Goal: Information Seeking & Learning: Check status

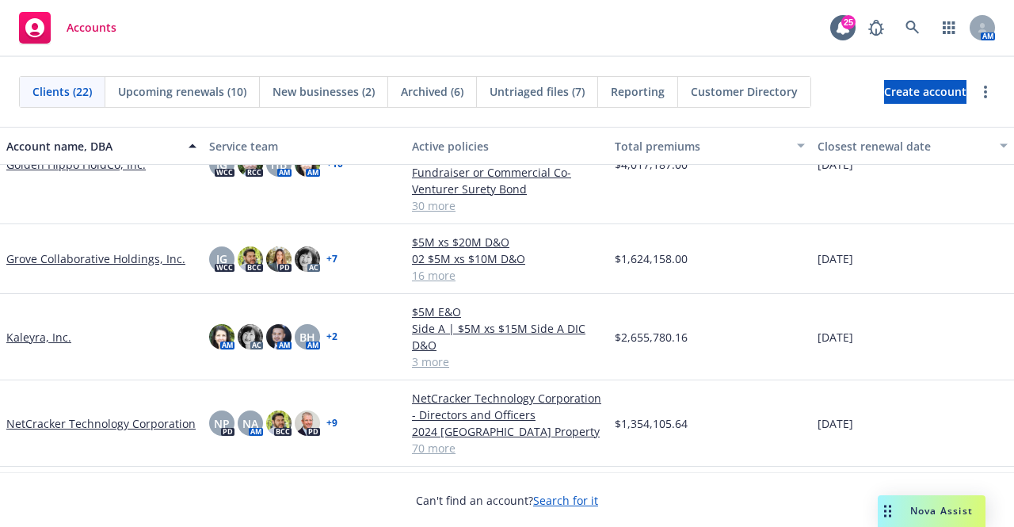
scroll to position [317, 0]
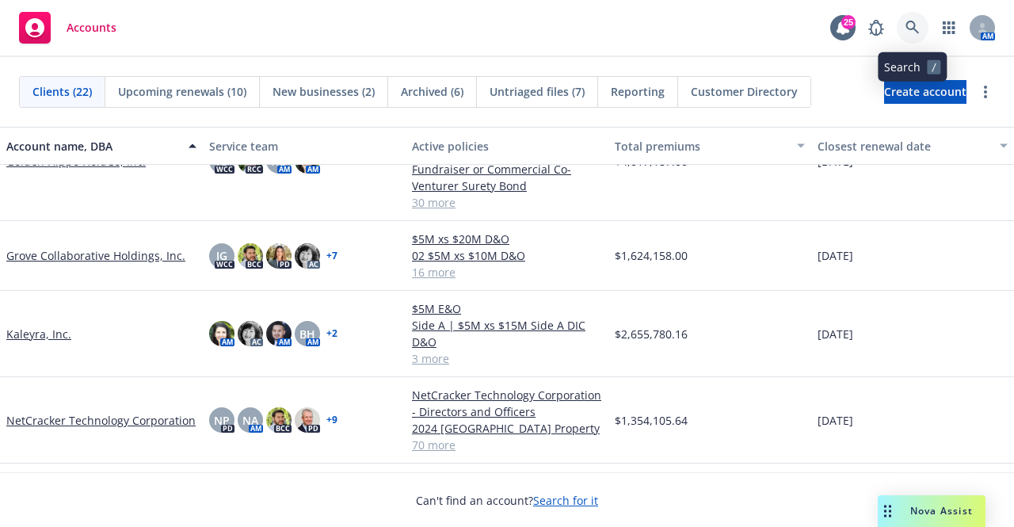
click at [913, 24] on icon at bounding box center [911, 27] width 13 height 13
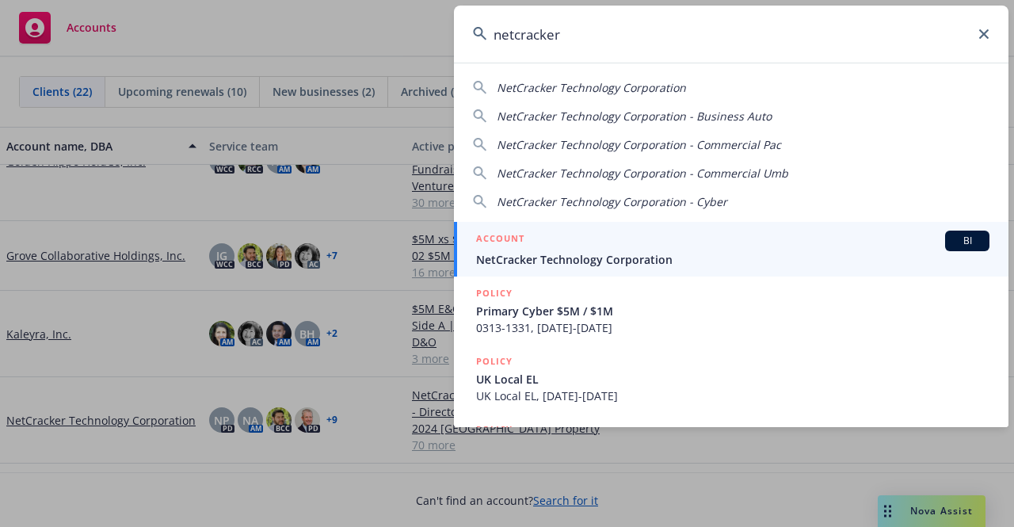
type input "netcracker"
click at [555, 261] on span "NetCracker Technology Corporation" at bounding box center [732, 259] width 513 height 17
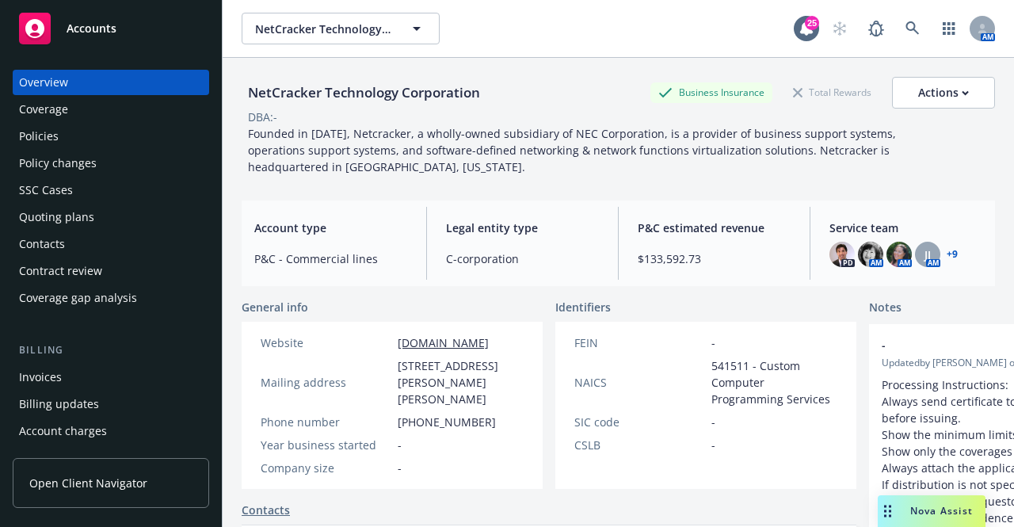
click at [59, 140] on div "Policies" at bounding box center [111, 136] width 184 height 25
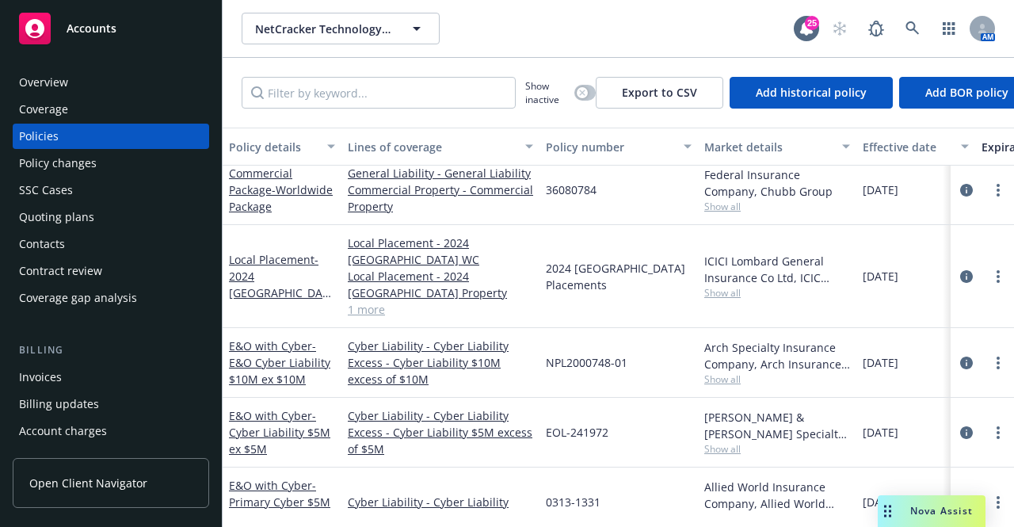
scroll to position [4276, 0]
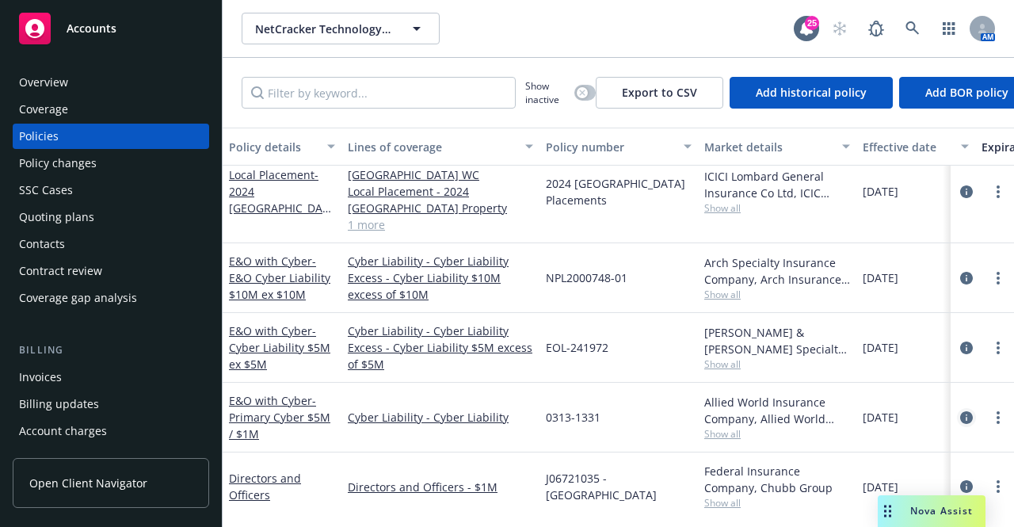
click at [960, 411] on icon "circleInformation" at bounding box center [966, 417] width 13 height 13
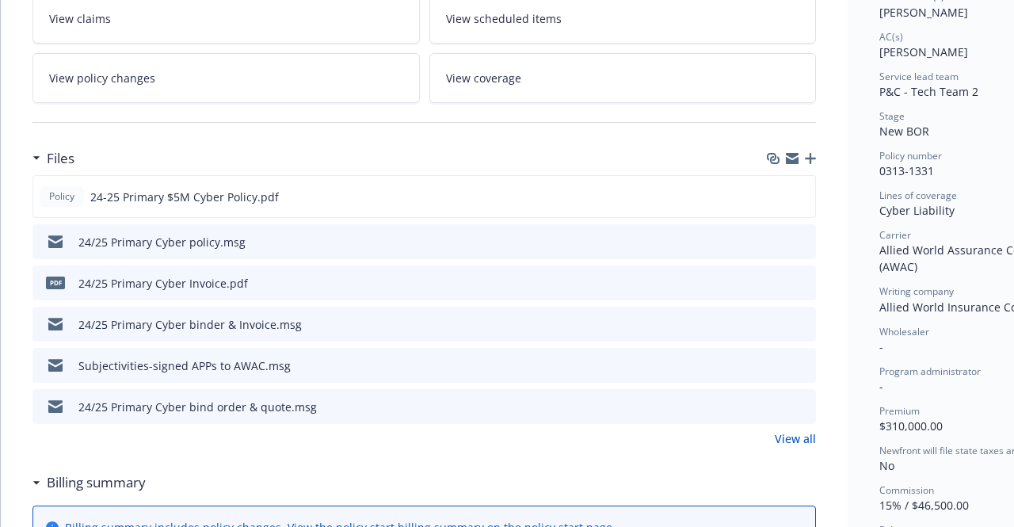
scroll to position [317, 0]
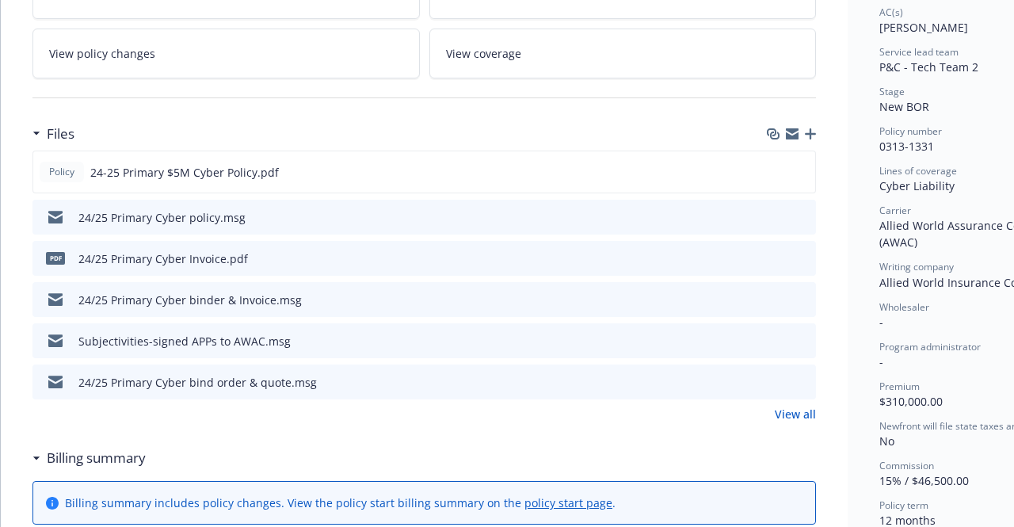
click at [792, 411] on link "View all" at bounding box center [794, 413] width 41 height 17
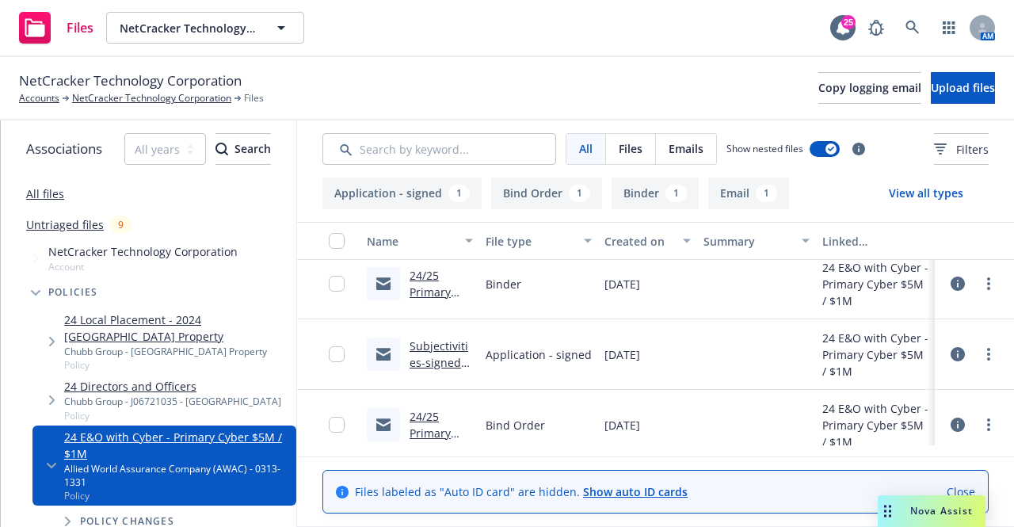
scroll to position [234, 0]
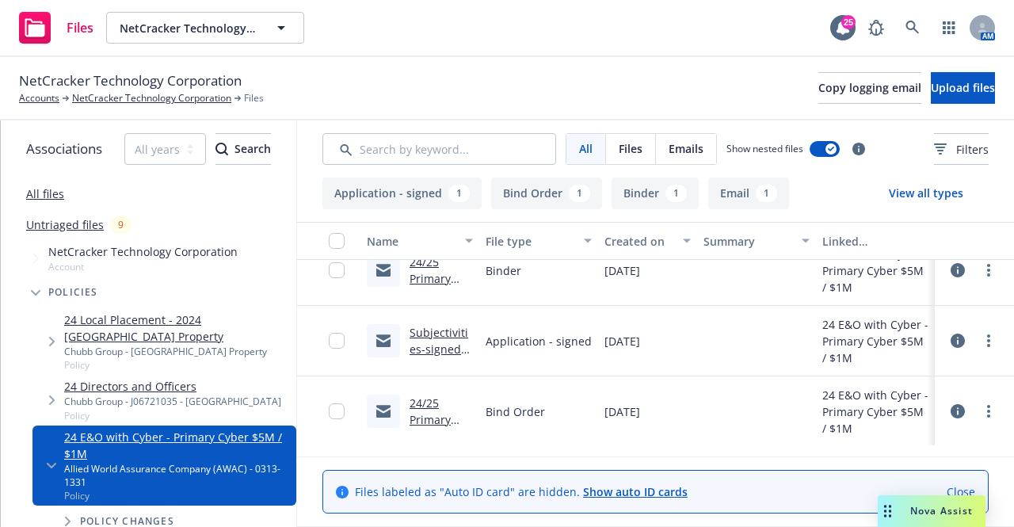
click at [962, 410] on icon at bounding box center [957, 411] width 14 height 14
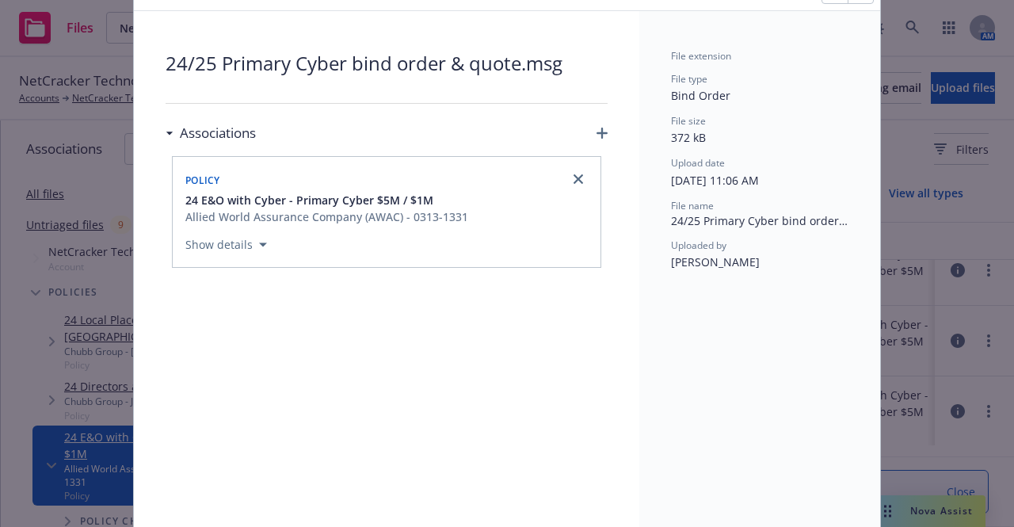
scroll to position [158, 0]
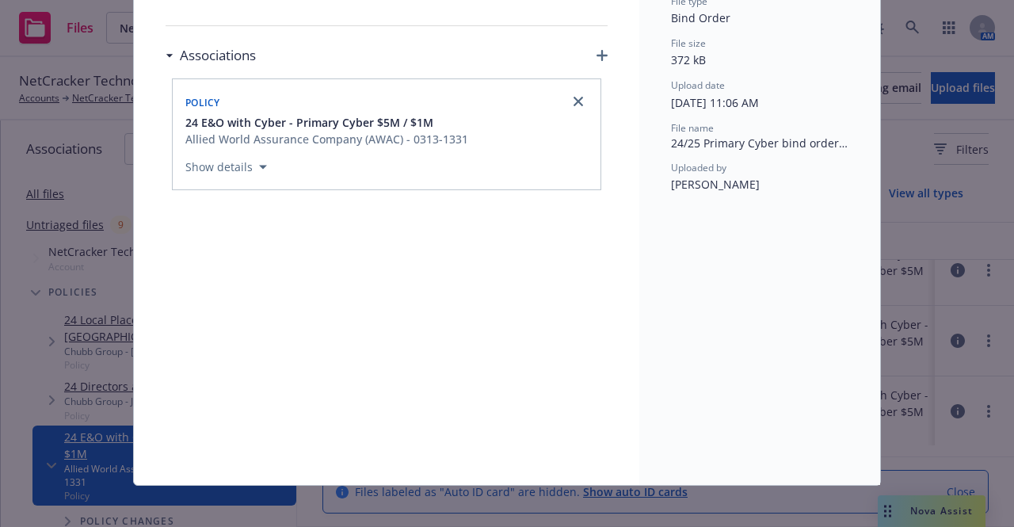
click at [259, 168] on icon "button" at bounding box center [263, 167] width 8 height 5
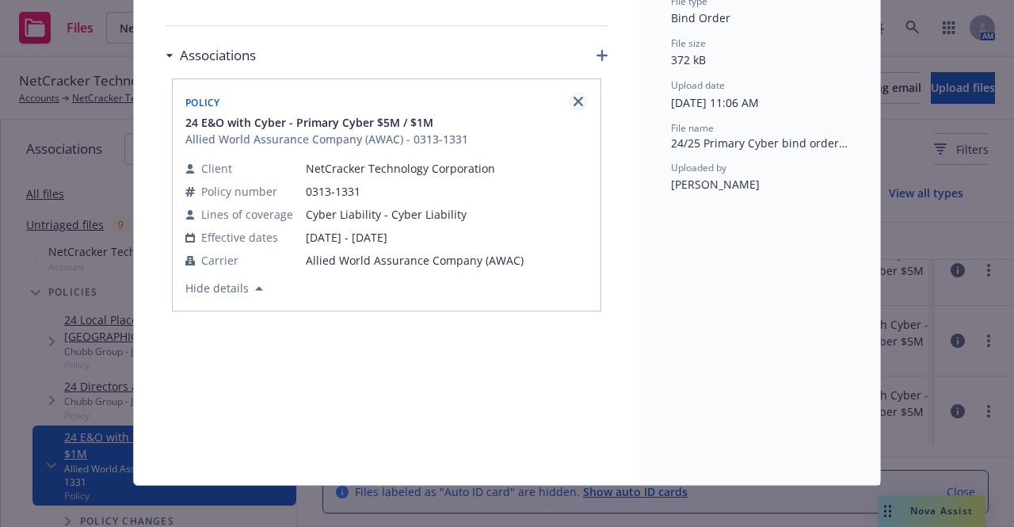
click at [573, 102] on icon "close" at bounding box center [578, 102] width 10 height 10
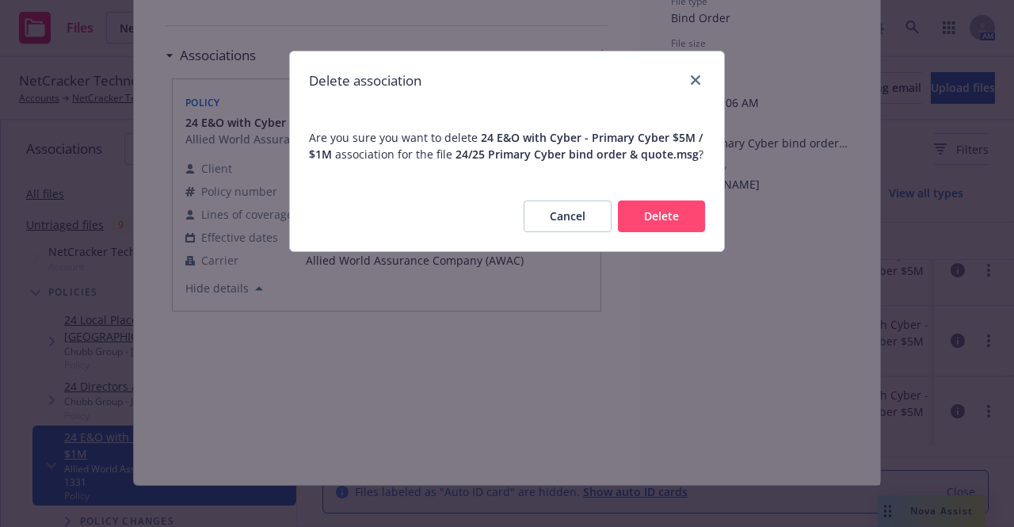
click at [561, 215] on button "Cancel" at bounding box center [567, 216] width 88 height 32
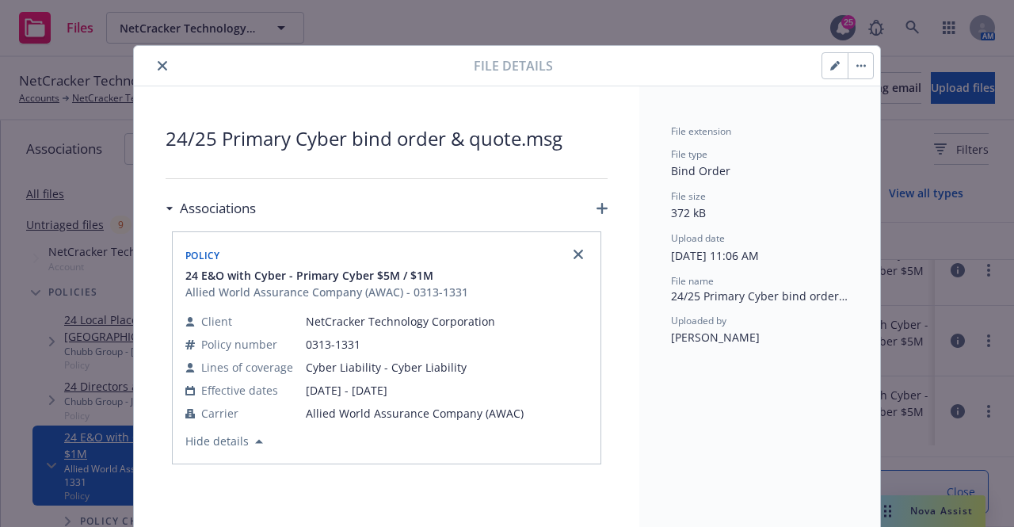
scroll to position [0, 0]
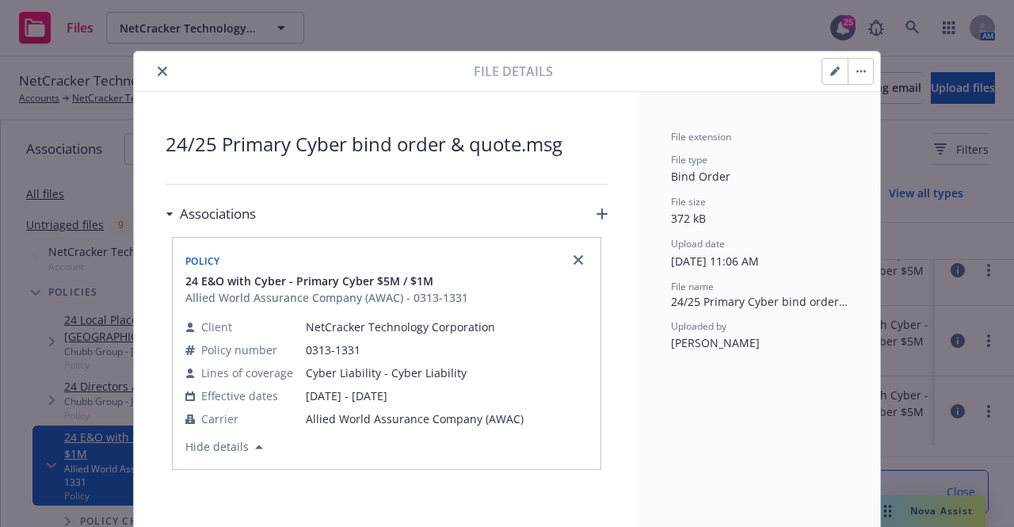
click at [158, 70] on icon "close" at bounding box center [163, 72] width 10 height 10
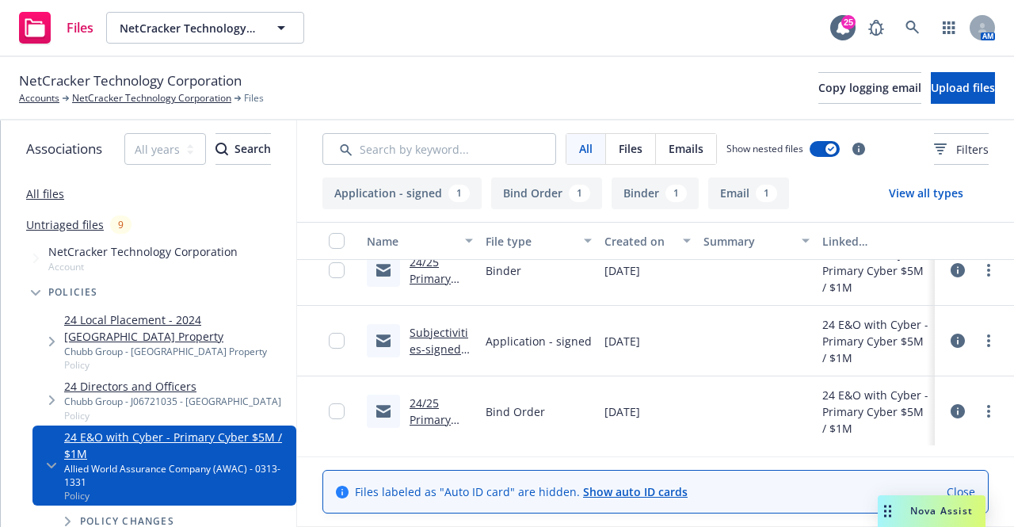
click at [959, 337] on icon at bounding box center [957, 340] width 14 height 14
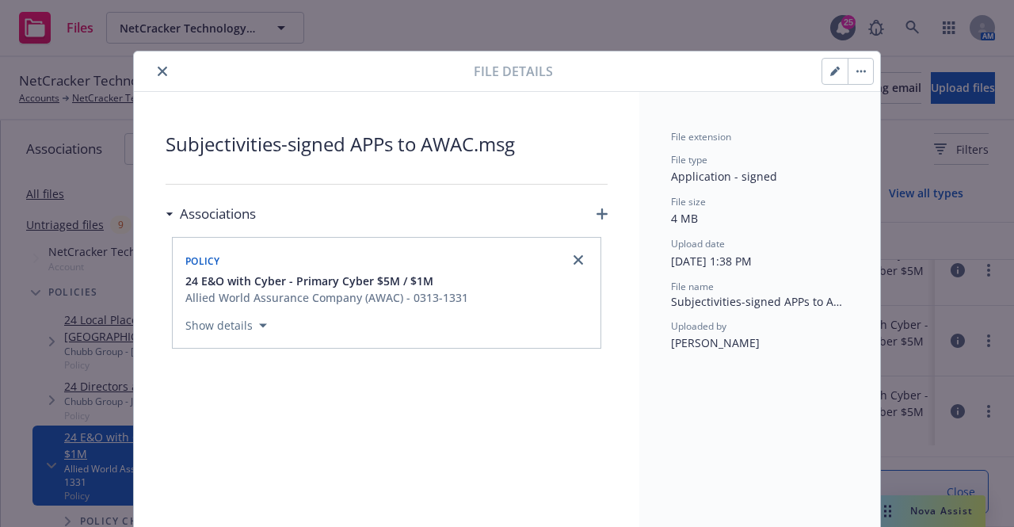
click at [253, 321] on button "Show details" at bounding box center [226, 325] width 94 height 19
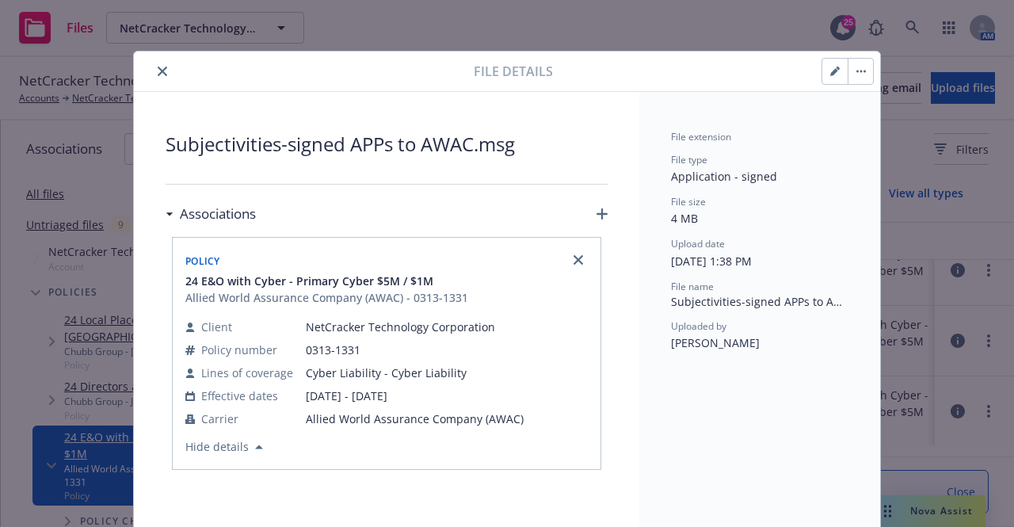
click at [158, 72] on icon "close" at bounding box center [163, 72] width 10 height 10
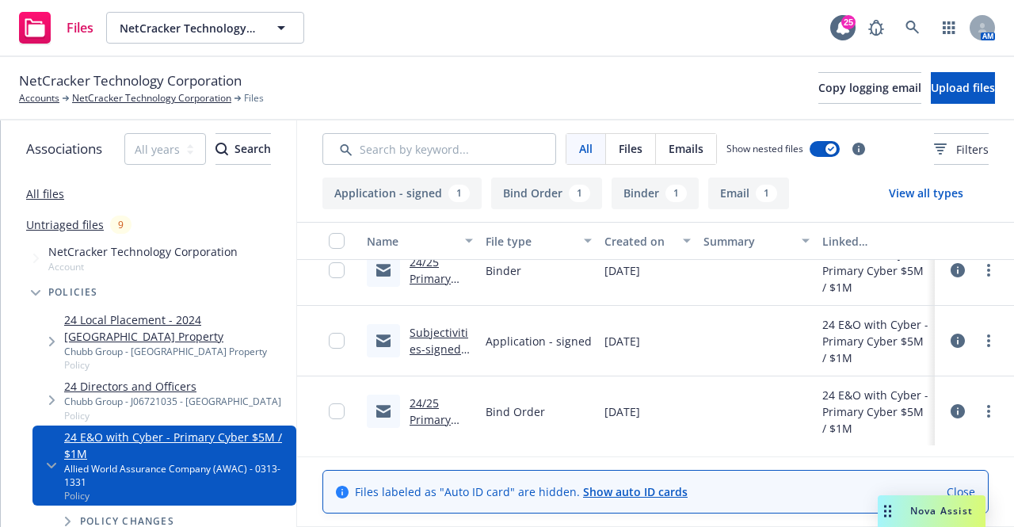
click at [428, 400] on link "24/25 Primary Cyber bind order & quote.msg" at bounding box center [438, 436] width 59 height 82
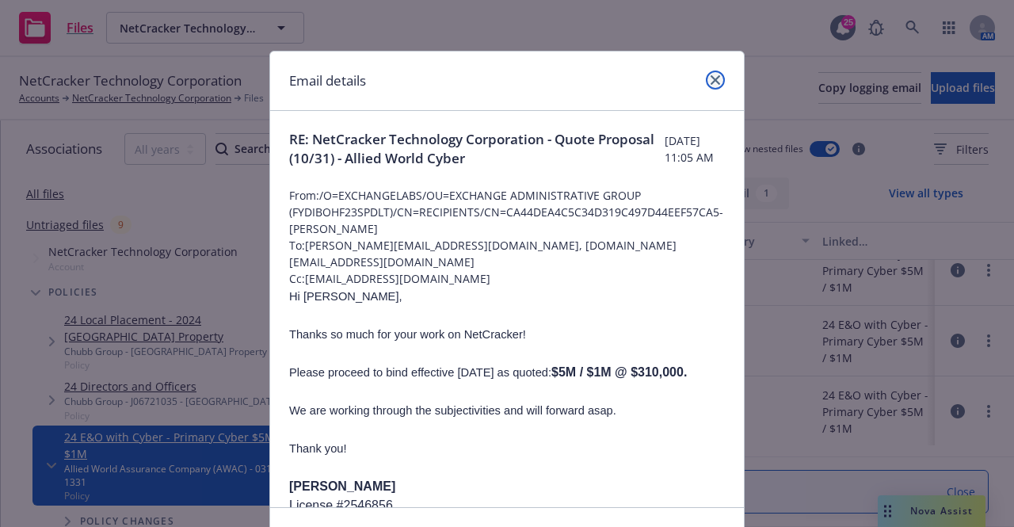
click at [710, 78] on icon "close" at bounding box center [715, 80] width 10 height 10
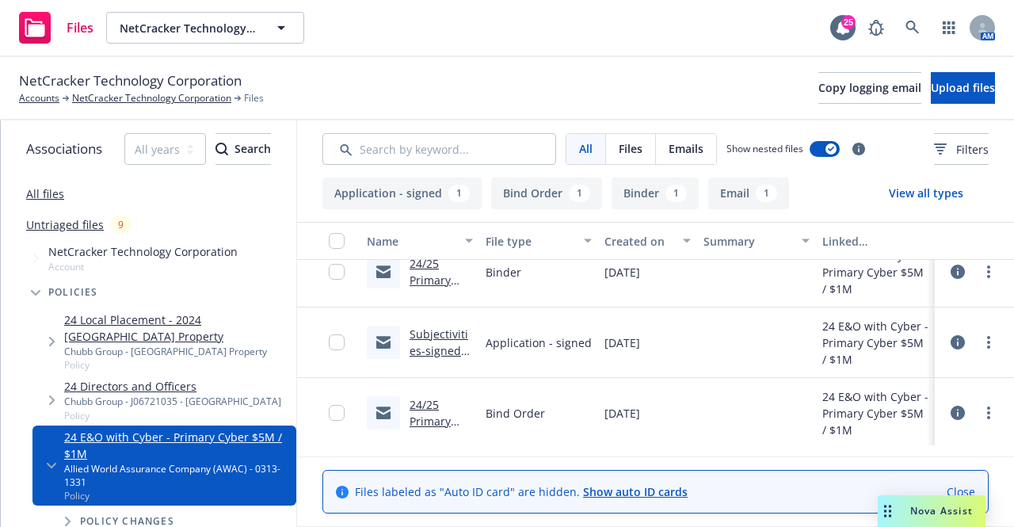
scroll to position [234, 0]
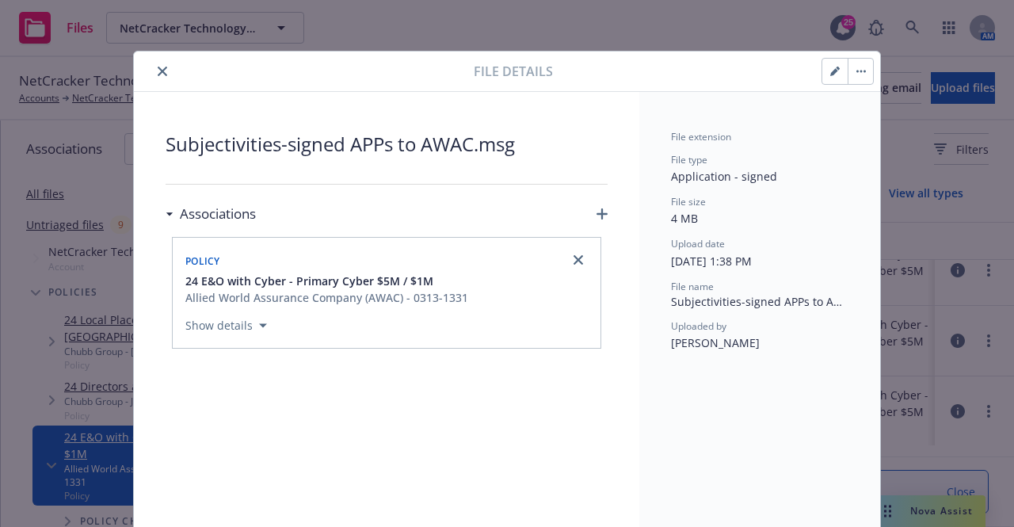
scroll to position [48, 0]
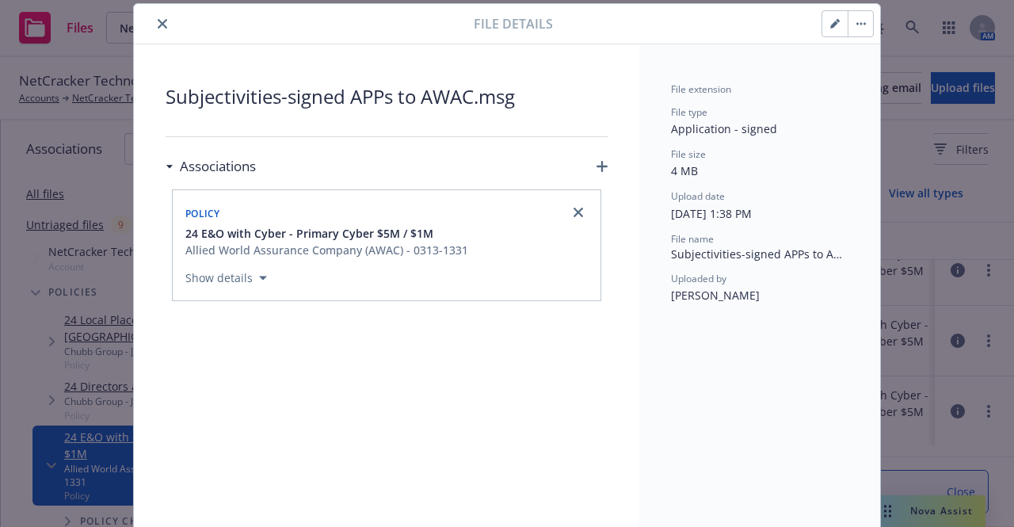
click at [158, 21] on icon "close" at bounding box center [163, 24] width 10 height 10
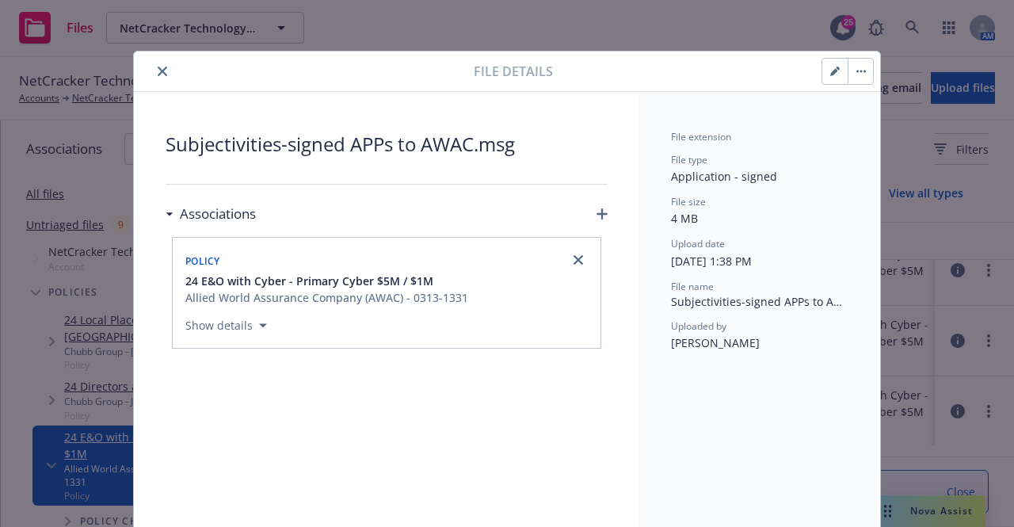
scroll to position [48, 0]
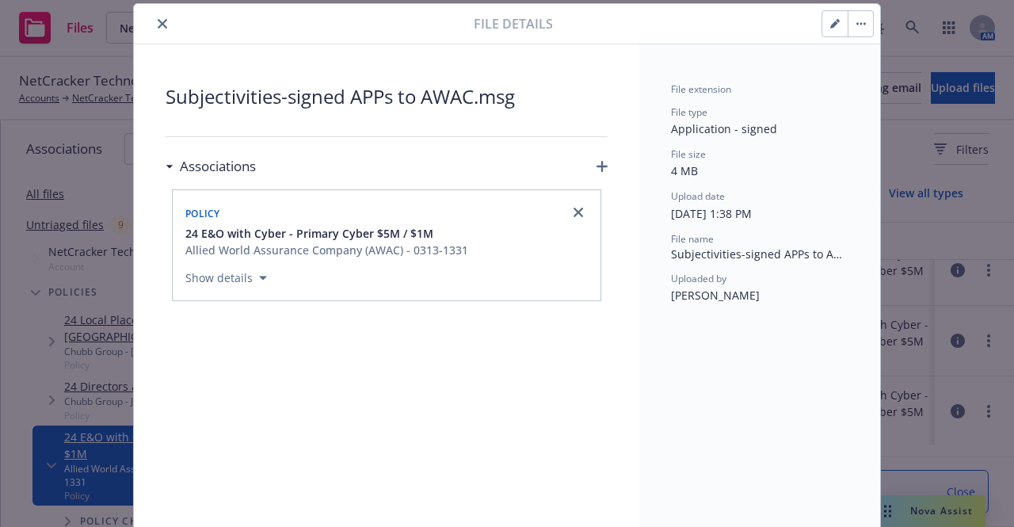
click at [158, 26] on icon "close" at bounding box center [163, 24] width 10 height 10
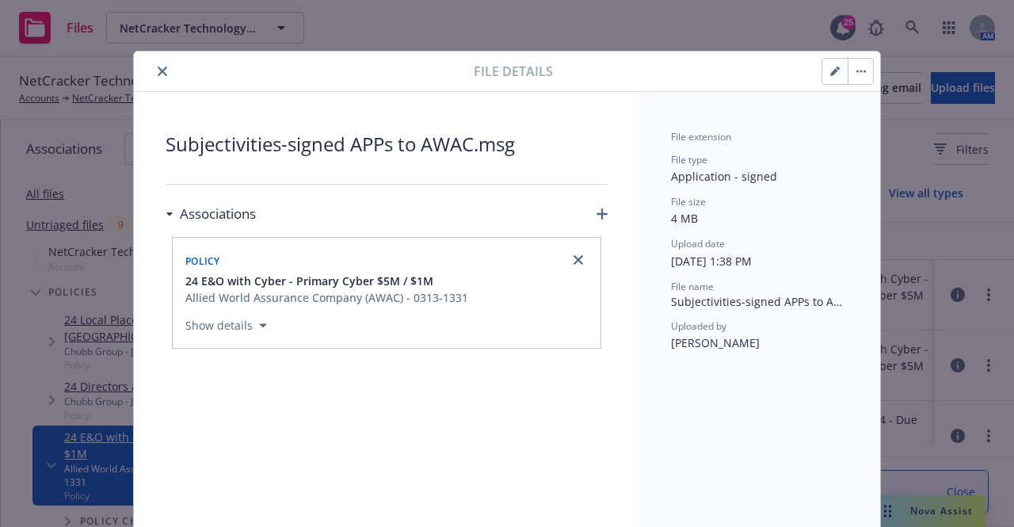
scroll to position [48, 0]
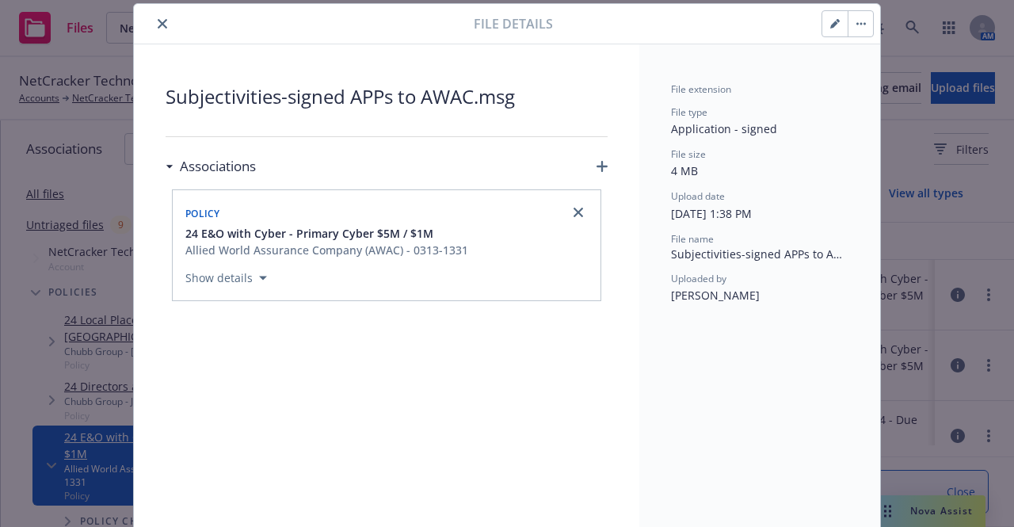
click at [158, 22] on icon "close" at bounding box center [163, 24] width 10 height 10
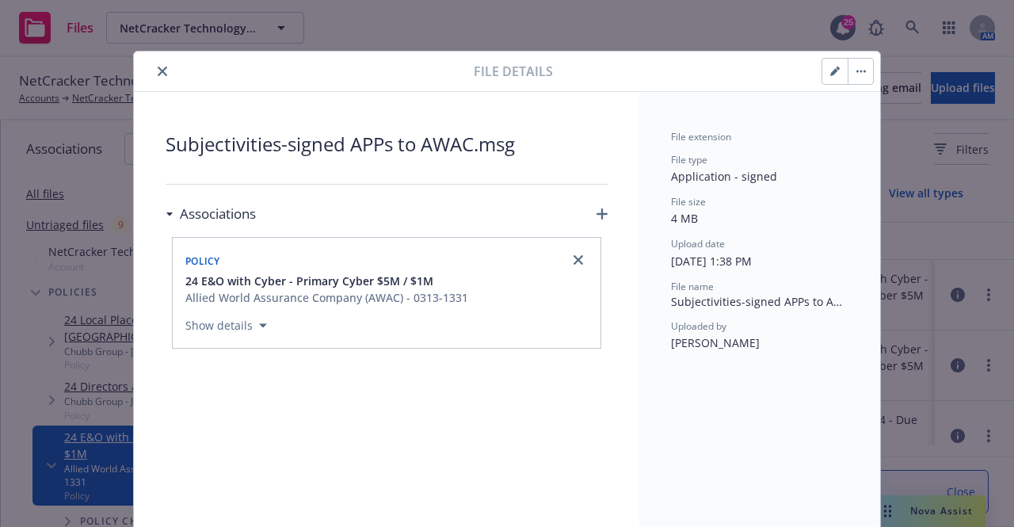
scroll to position [48, 0]
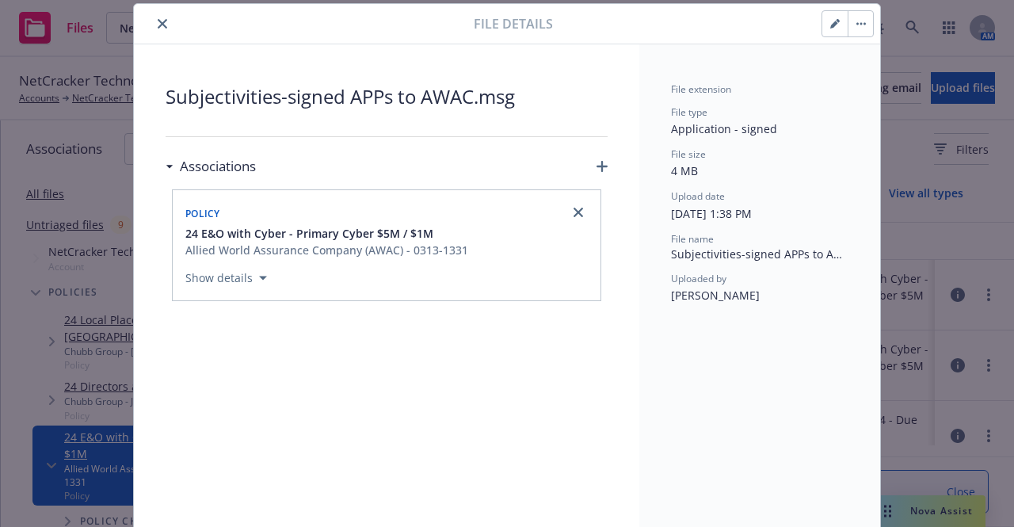
click at [158, 20] on icon "close" at bounding box center [163, 24] width 10 height 10
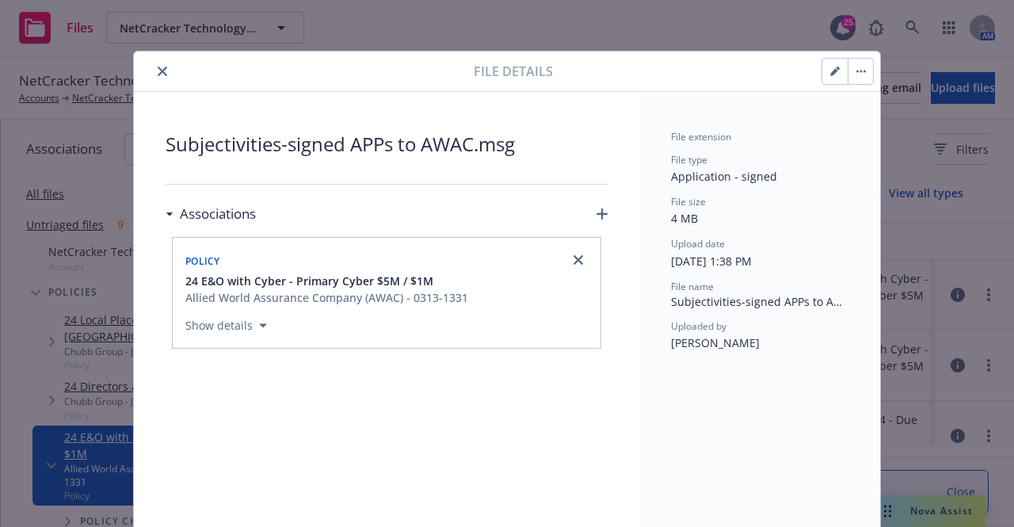
scroll to position [48, 0]
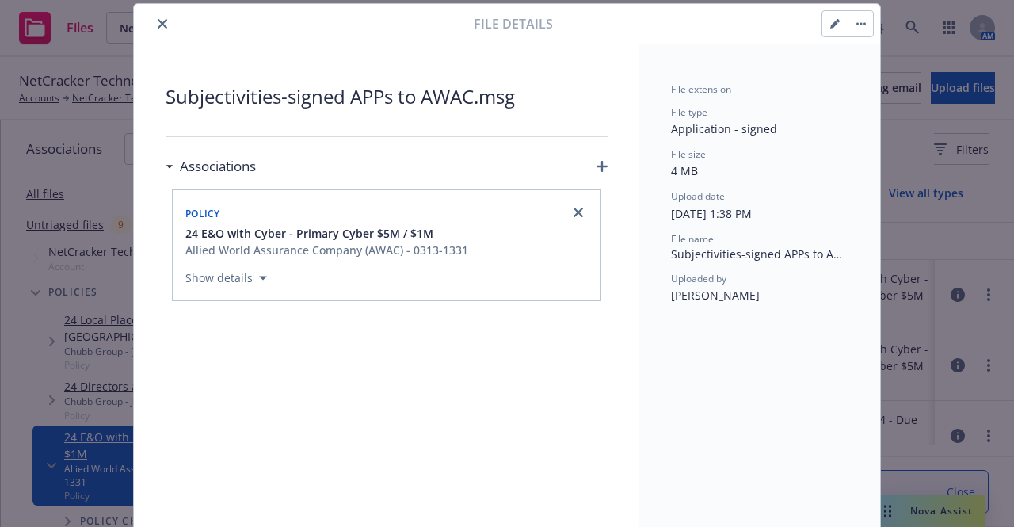
click at [160, 19] on icon "close" at bounding box center [163, 24] width 10 height 10
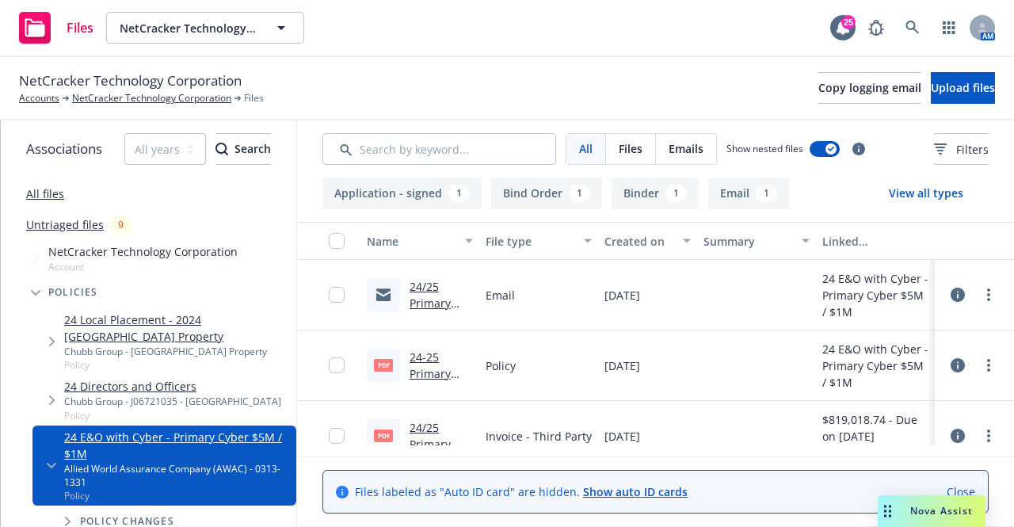
scroll to position [79, 0]
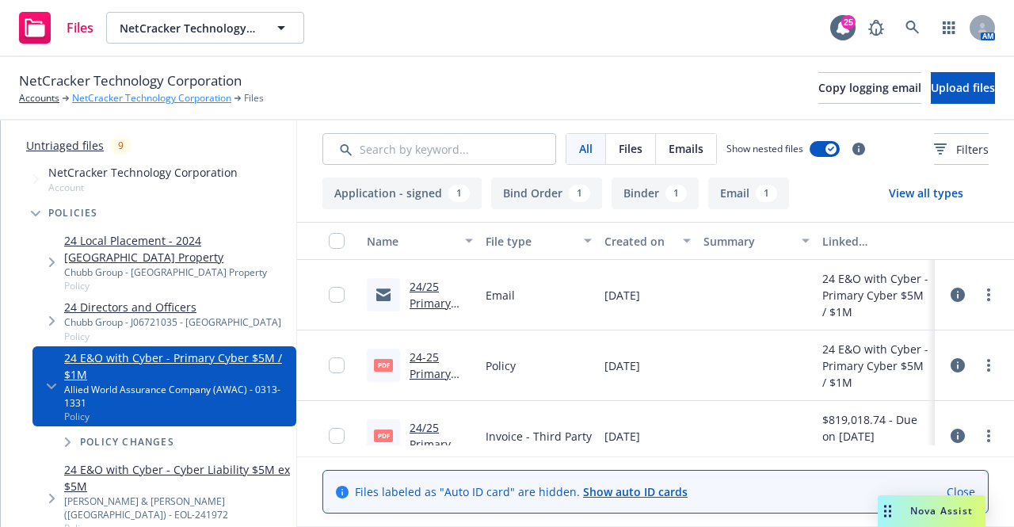
click at [158, 100] on link "NetCracker Technology Corporation" at bounding box center [151, 98] width 159 height 14
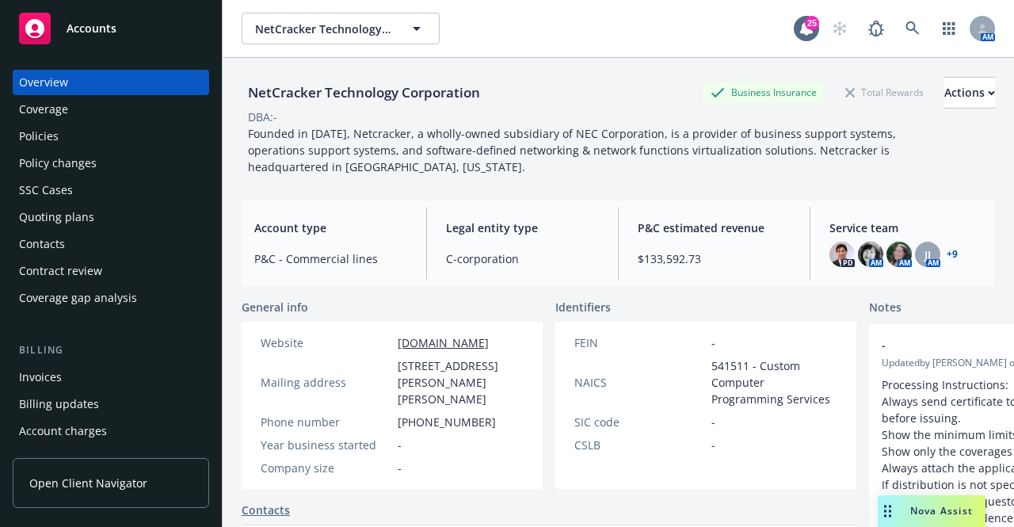
click at [50, 111] on div "Coverage" at bounding box center [43, 109] width 49 height 25
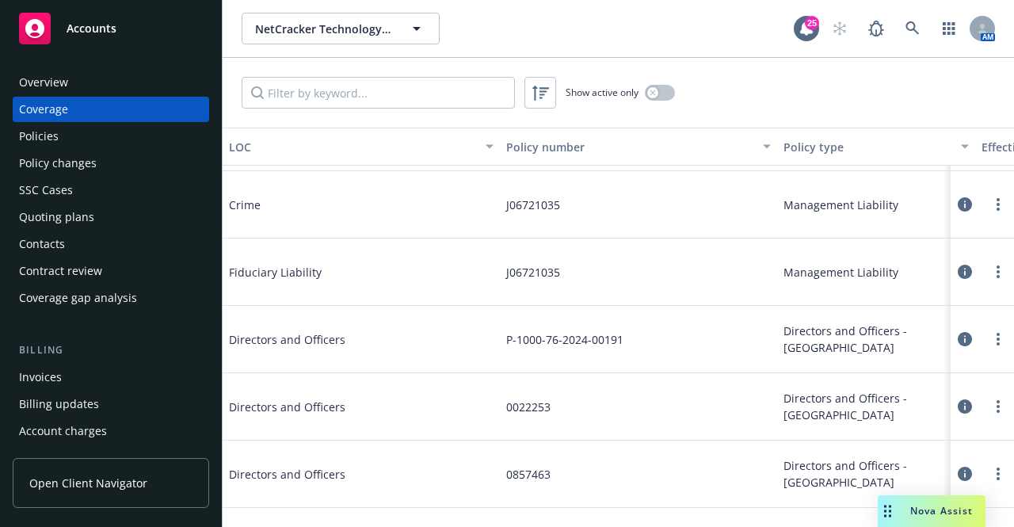
scroll to position [2455, 0]
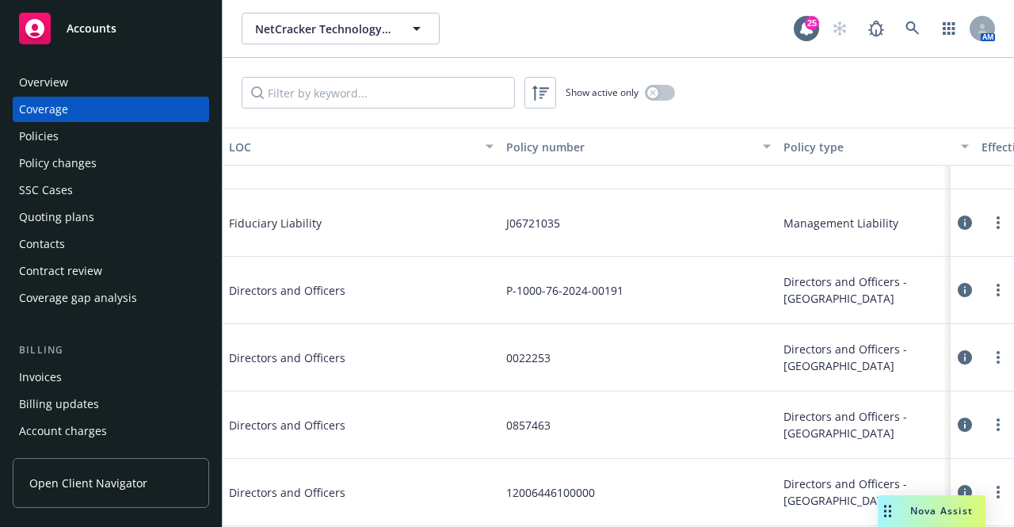
click at [27, 128] on div "Policies" at bounding box center [39, 136] width 40 height 25
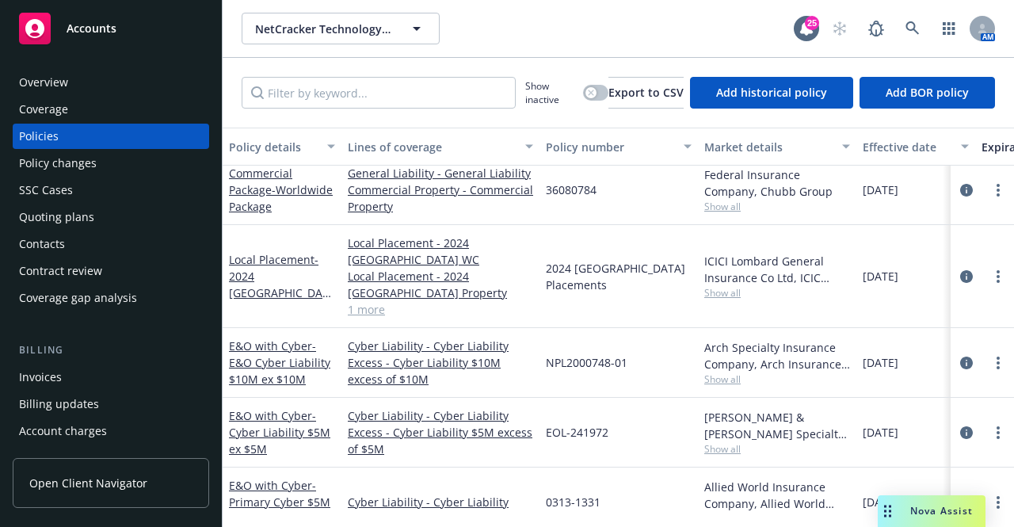
scroll to position [4276, 0]
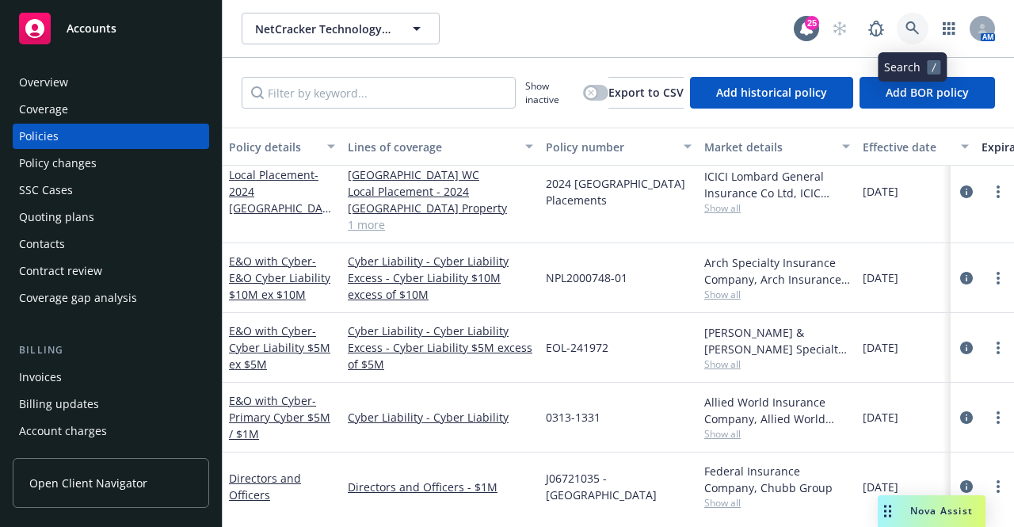
click at [907, 25] on icon at bounding box center [912, 28] width 14 height 14
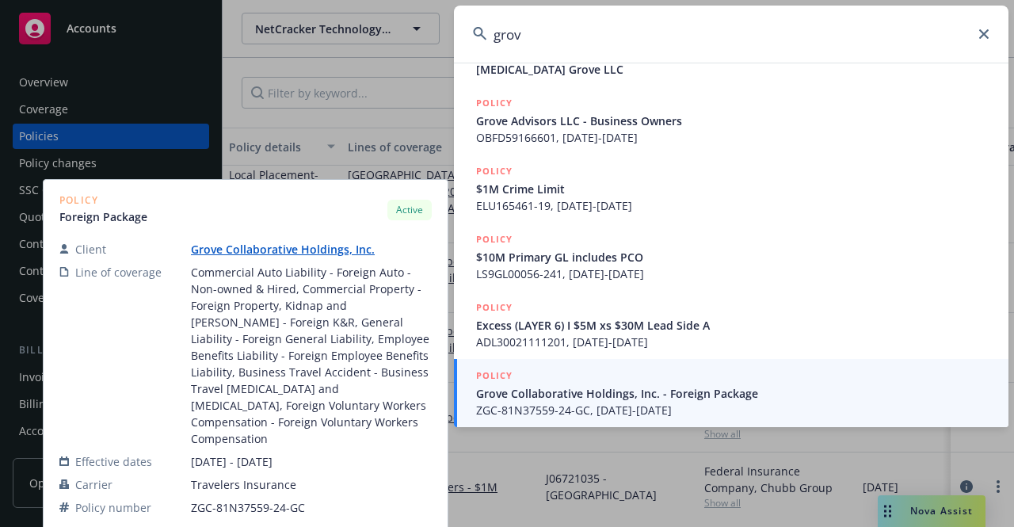
scroll to position [417, 0]
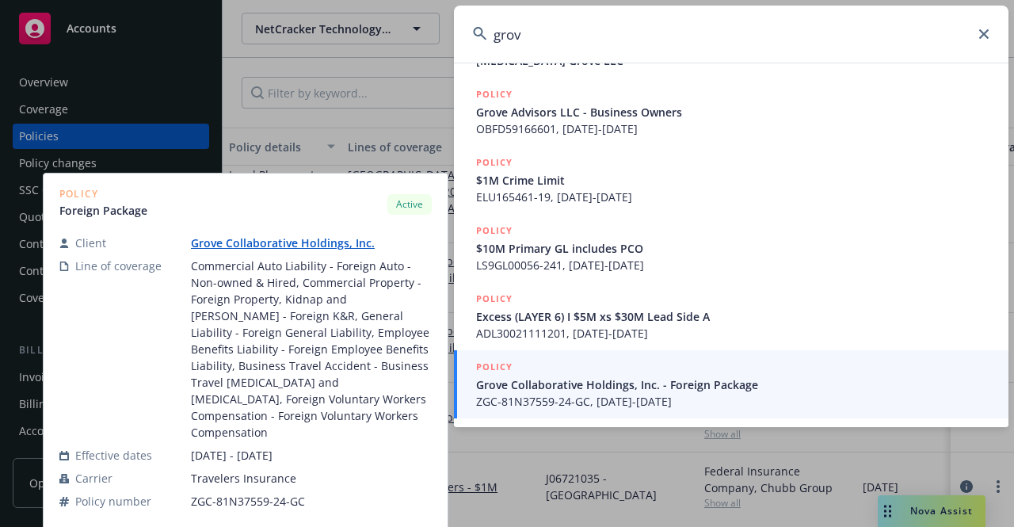
type input "grov"
click at [641, 380] on span "Grove Collaborative Holdings, Inc. - Foreign Package" at bounding box center [732, 384] width 513 height 17
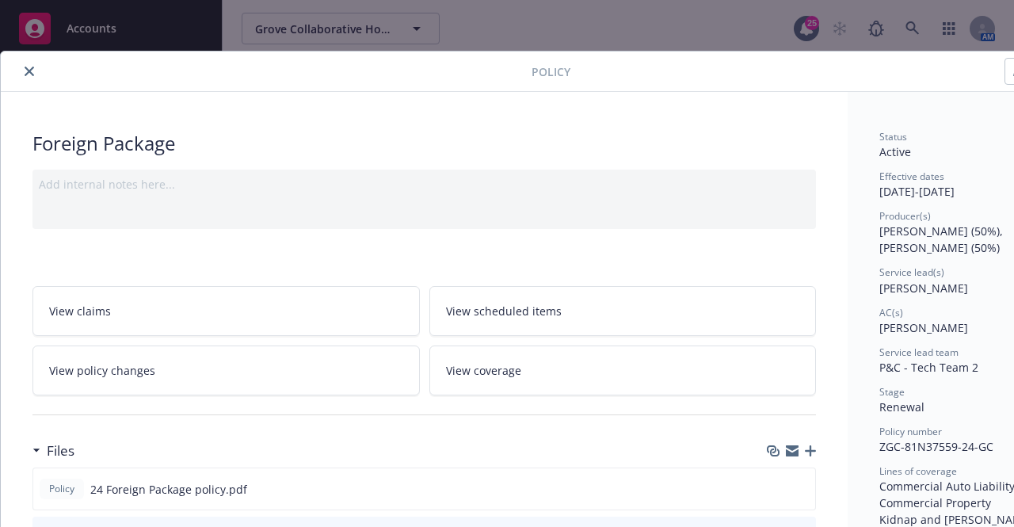
click at [32, 67] on icon "close" at bounding box center [30, 72] width 10 height 10
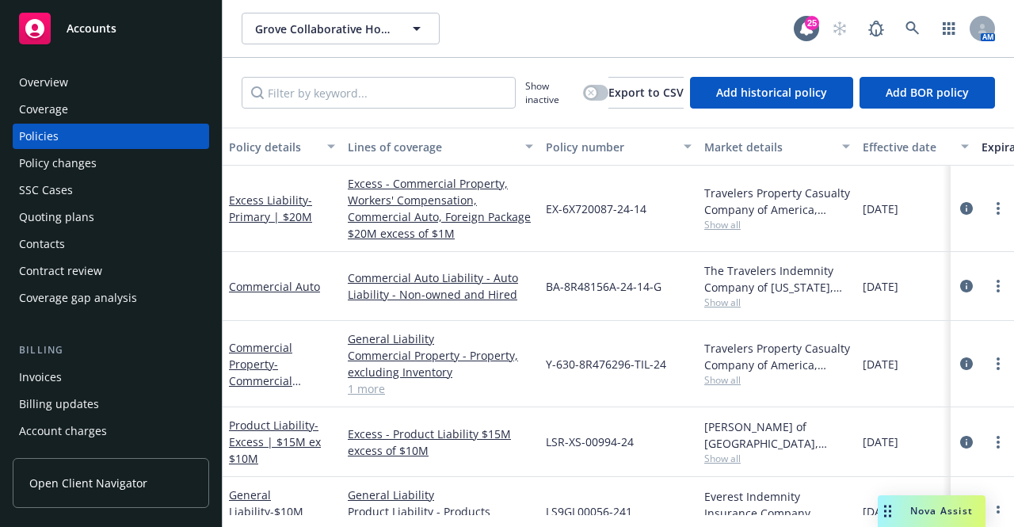
click at [65, 78] on div "Overview" at bounding box center [43, 82] width 49 height 25
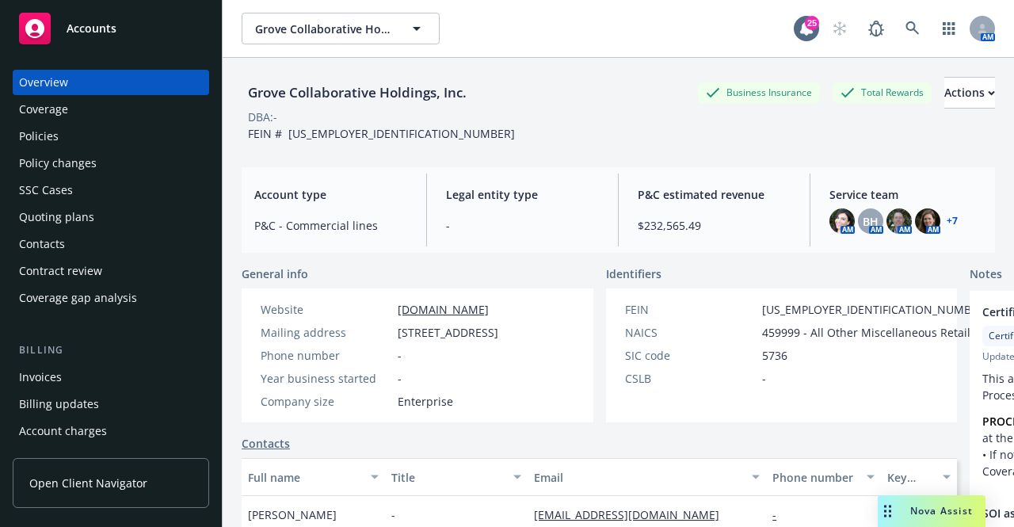
click at [54, 132] on div "Policies" at bounding box center [39, 136] width 40 height 25
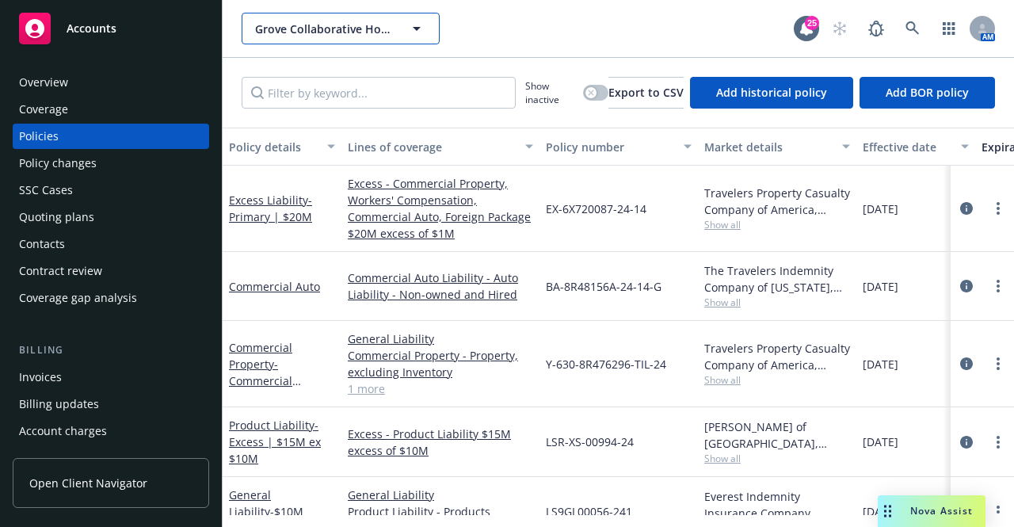
click at [415, 26] on icon "button" at bounding box center [416, 28] width 19 height 19
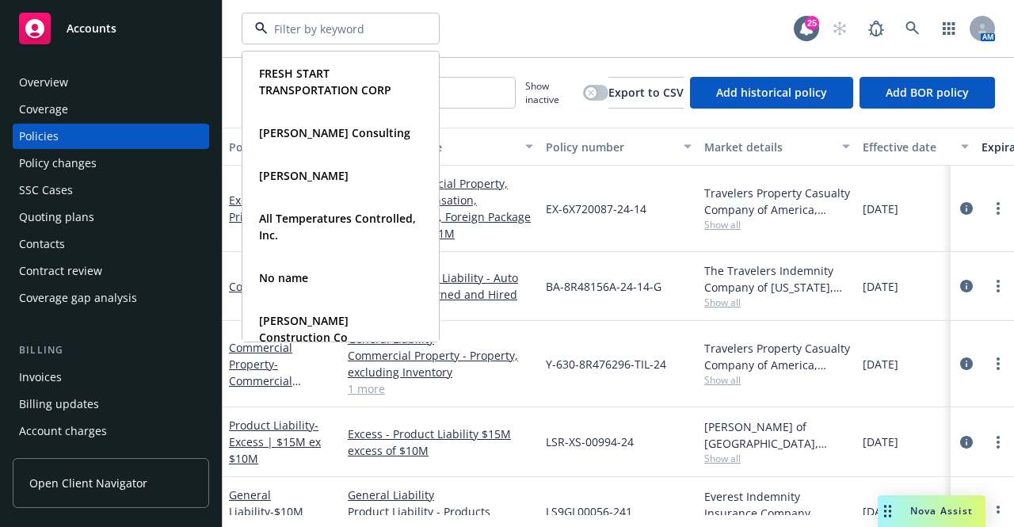
click at [483, 25] on div "FRESH START TRANSPORTATION CORP Type Commercial [PERSON_NAME] Consulting Type C…" at bounding box center [518, 29] width 552 height 32
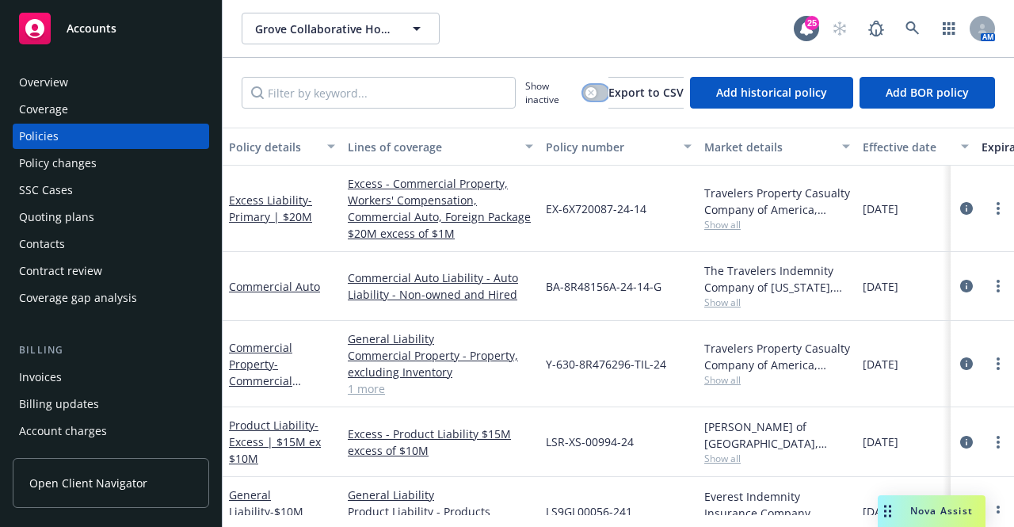
click at [584, 86] on button "button" at bounding box center [595, 93] width 25 height 16
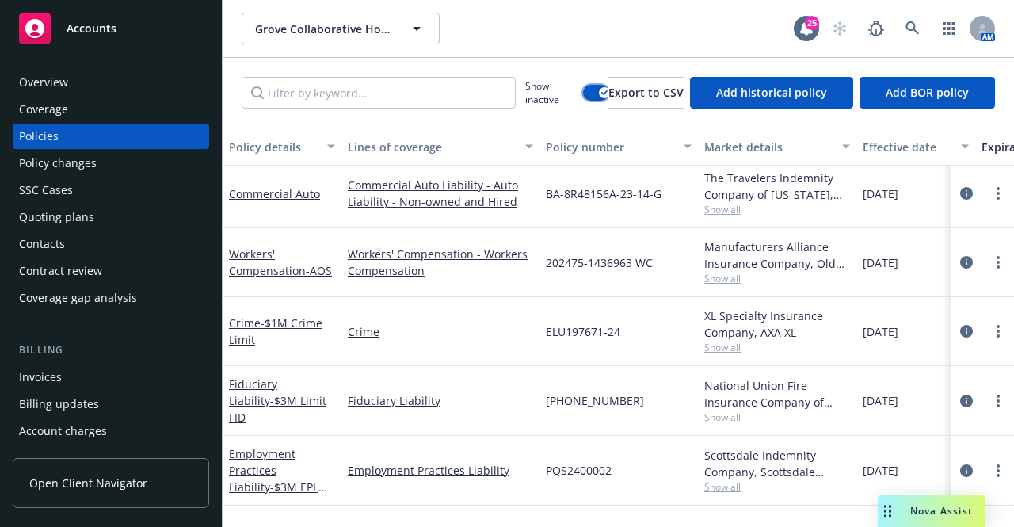
scroll to position [5385, 0]
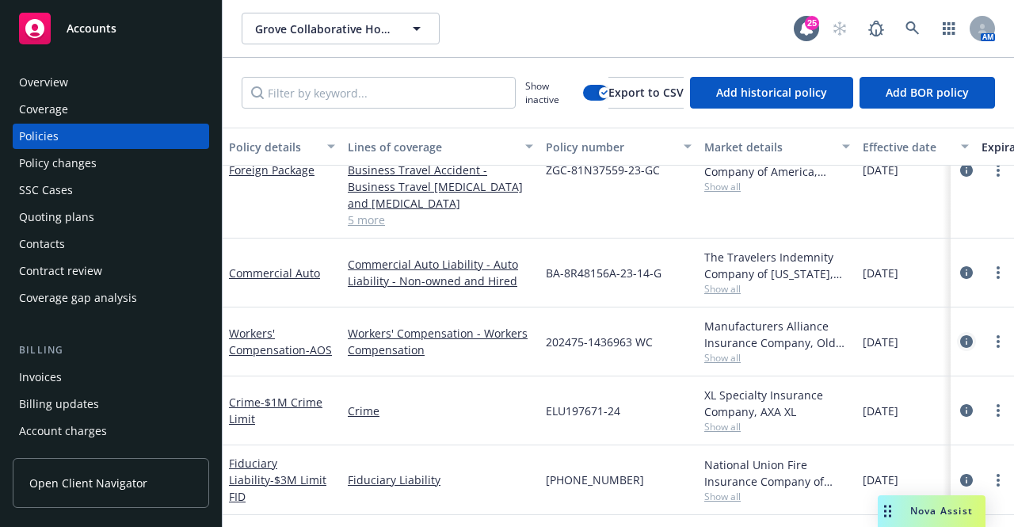
click at [960, 343] on icon "circleInformation" at bounding box center [966, 341] width 13 height 13
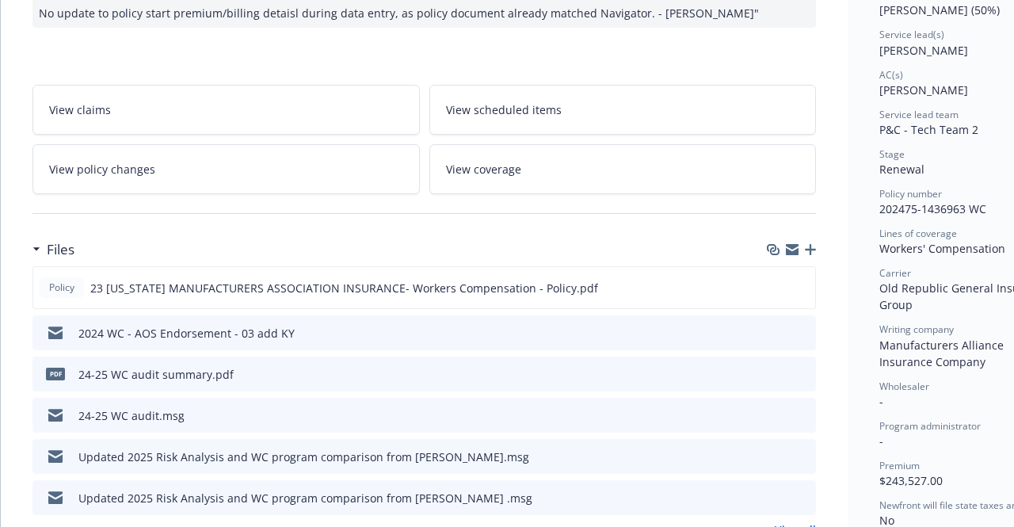
scroll to position [317, 0]
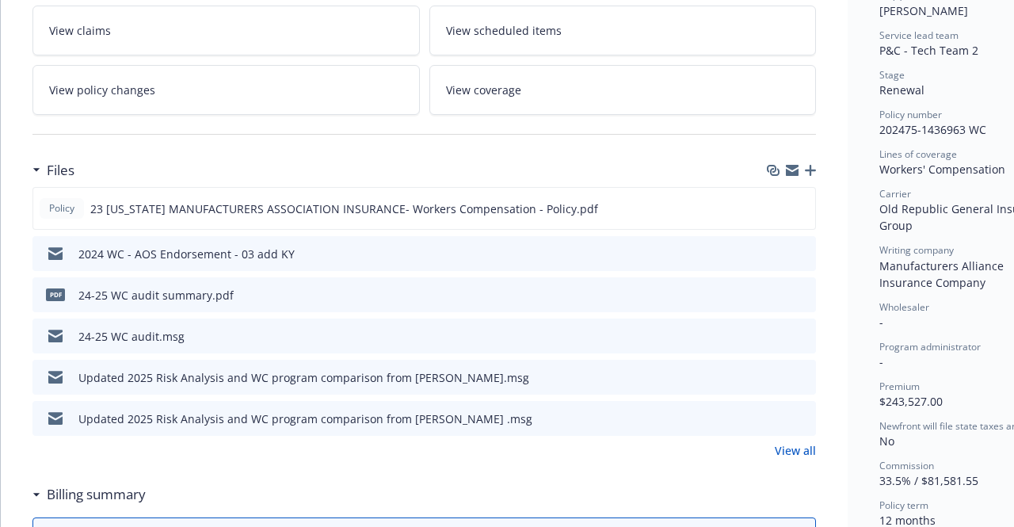
click at [803, 288] on icon "preview file" at bounding box center [800, 293] width 14 height 11
click at [803, 329] on icon "preview file" at bounding box center [800, 334] width 14 height 11
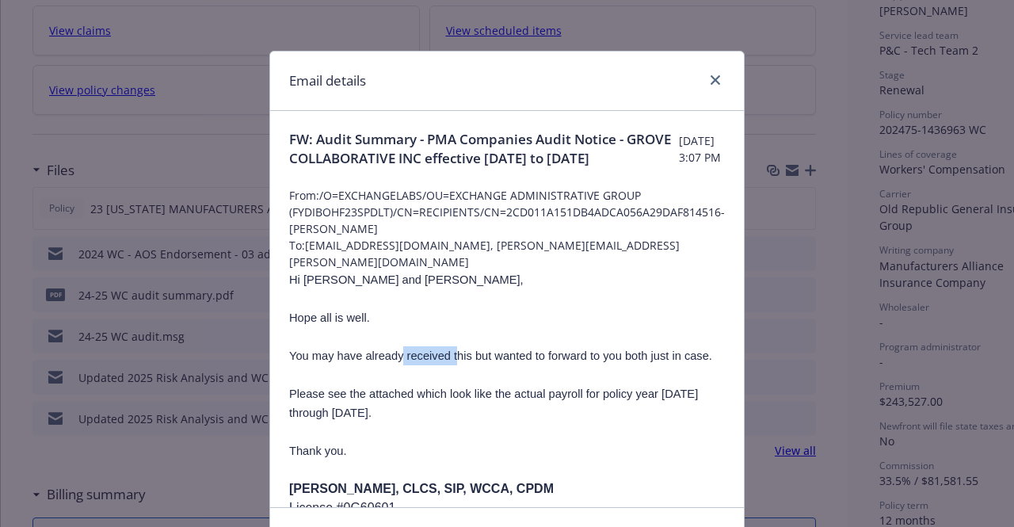
drag, startPoint x: 397, startPoint y: 353, endPoint x: 453, endPoint y: 351, distance: 56.3
click at [453, 351] on span "You may have already received this but wanted to forward to you both just in ca…" at bounding box center [500, 355] width 423 height 13
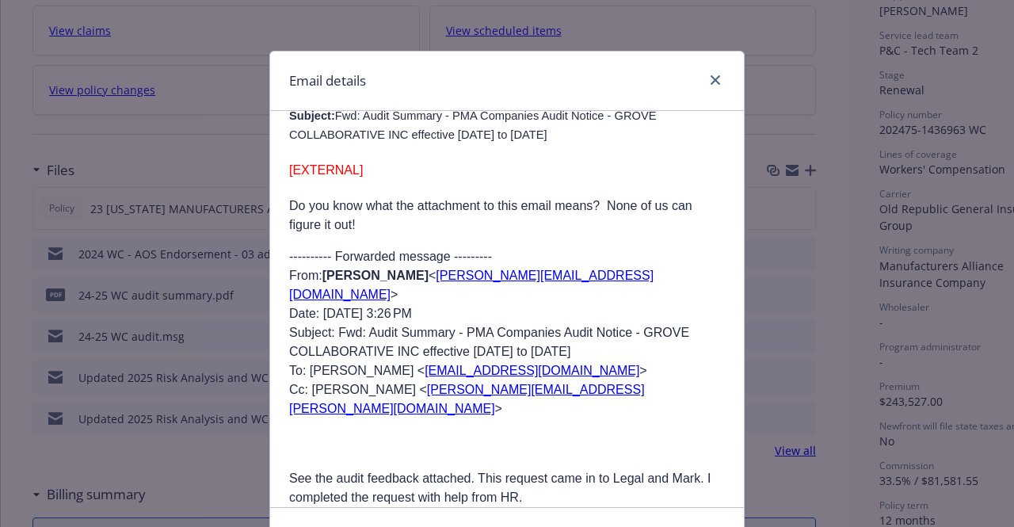
scroll to position [1109, 0]
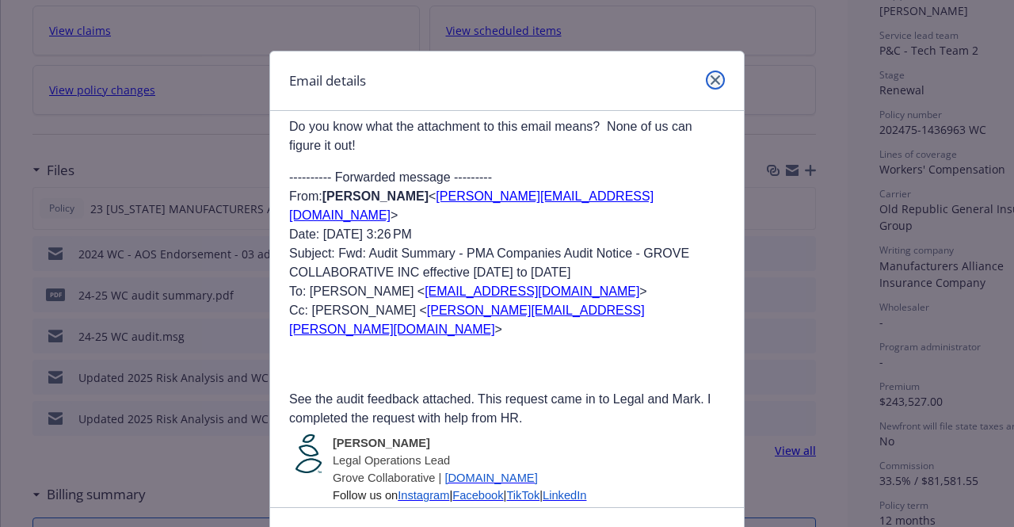
click at [710, 72] on link "close" at bounding box center [715, 79] width 19 height 19
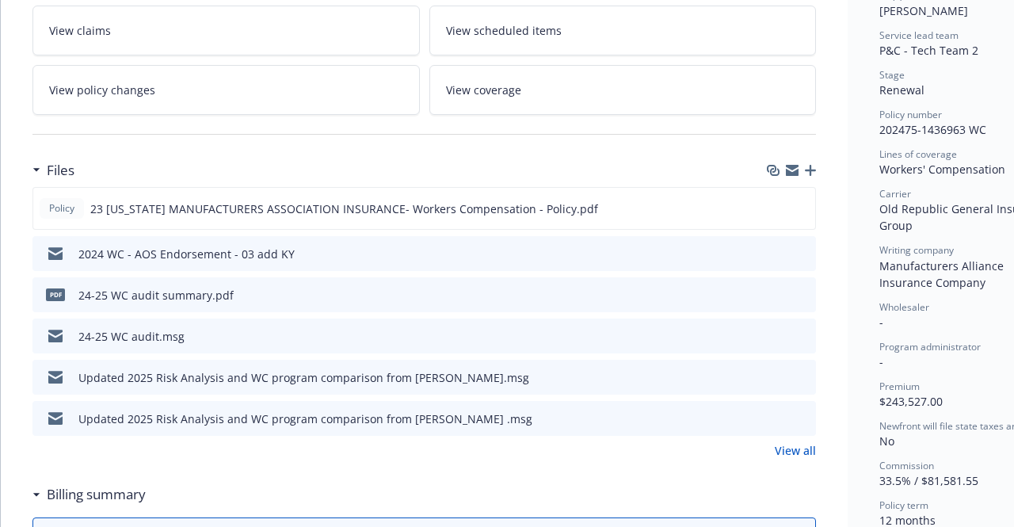
click at [785, 446] on link "View all" at bounding box center [794, 450] width 41 height 17
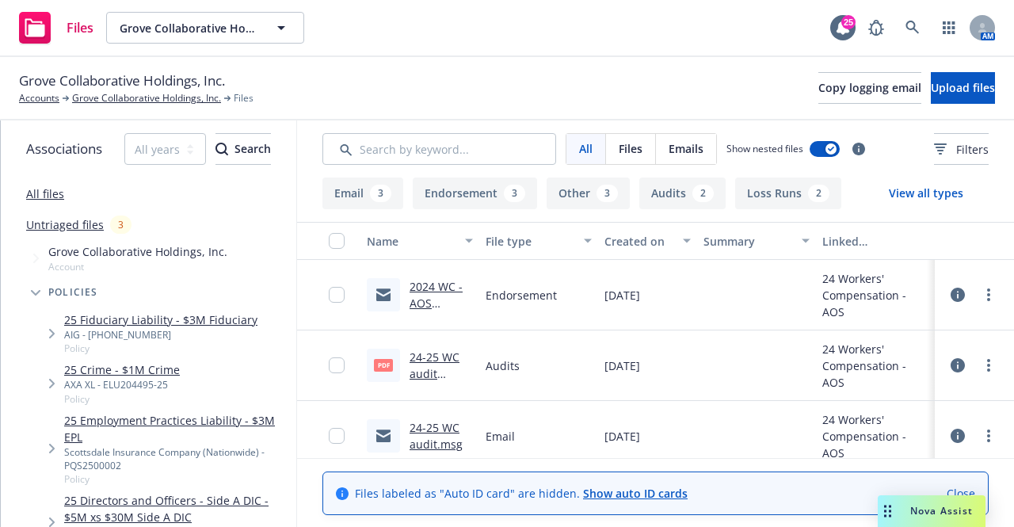
click at [960, 436] on icon at bounding box center [957, 435] width 14 height 14
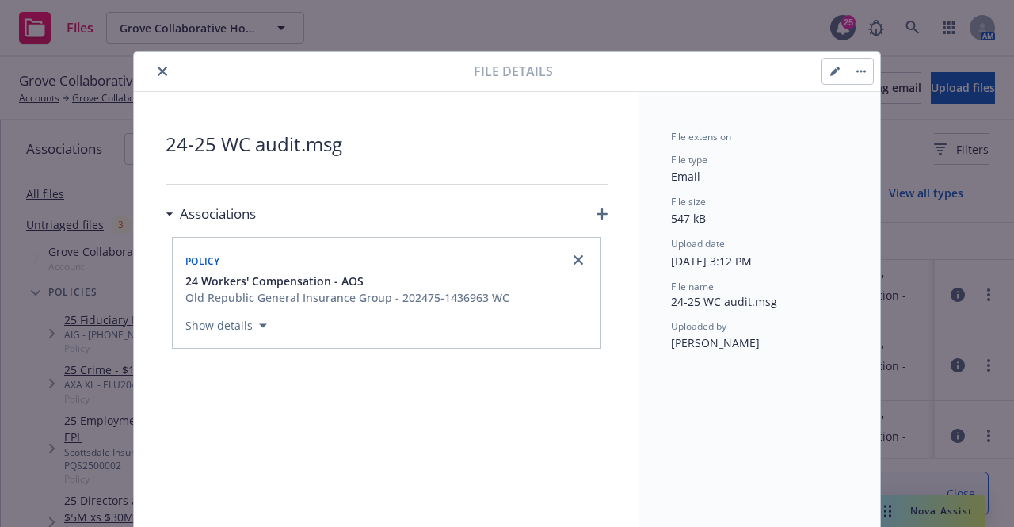
click at [259, 324] on icon "button" at bounding box center [263, 325] width 8 height 4
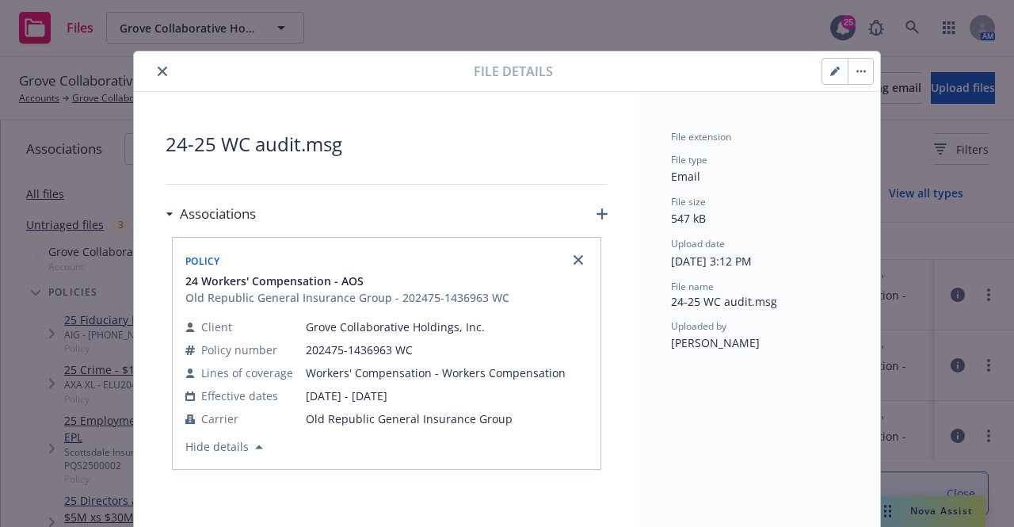
scroll to position [79, 0]
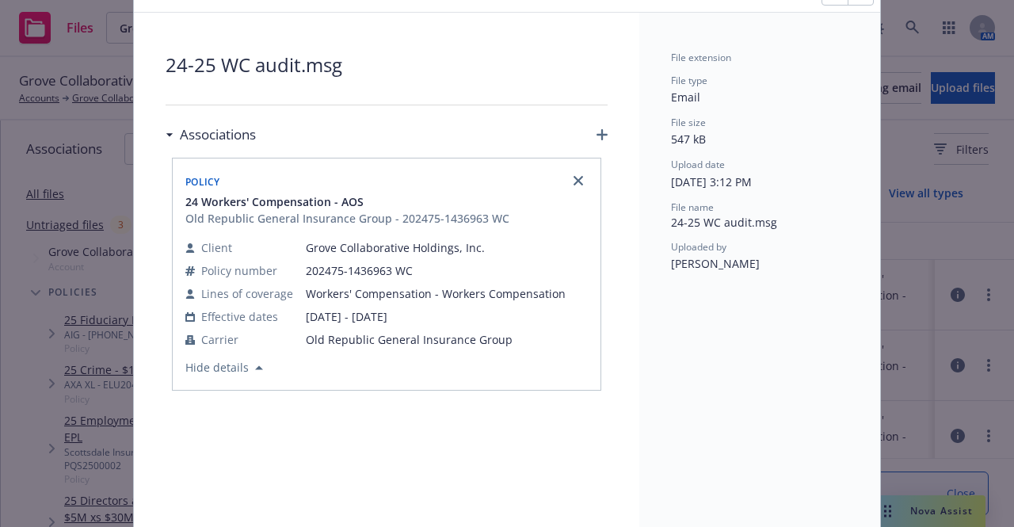
click at [601, 137] on icon "button" at bounding box center [601, 134] width 11 height 11
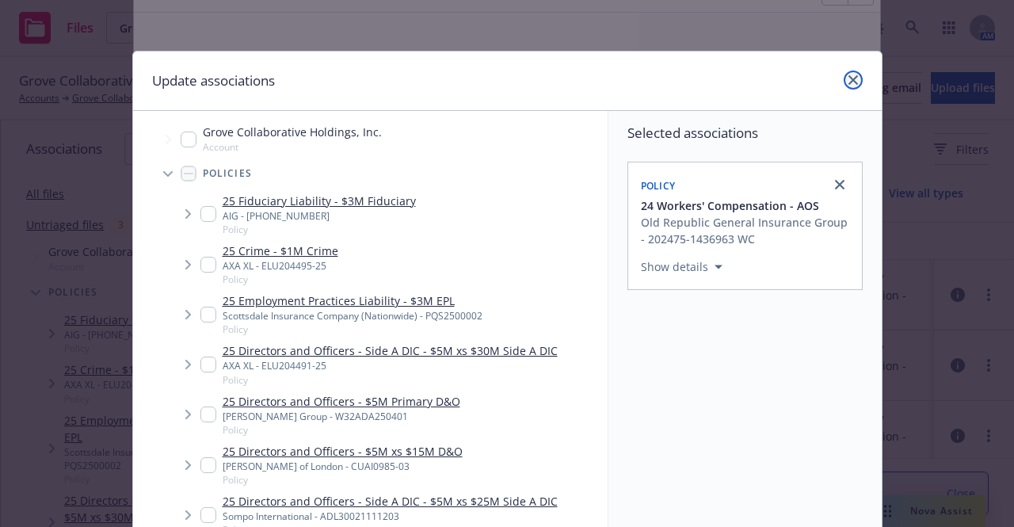
click at [853, 78] on link "close" at bounding box center [852, 79] width 19 height 19
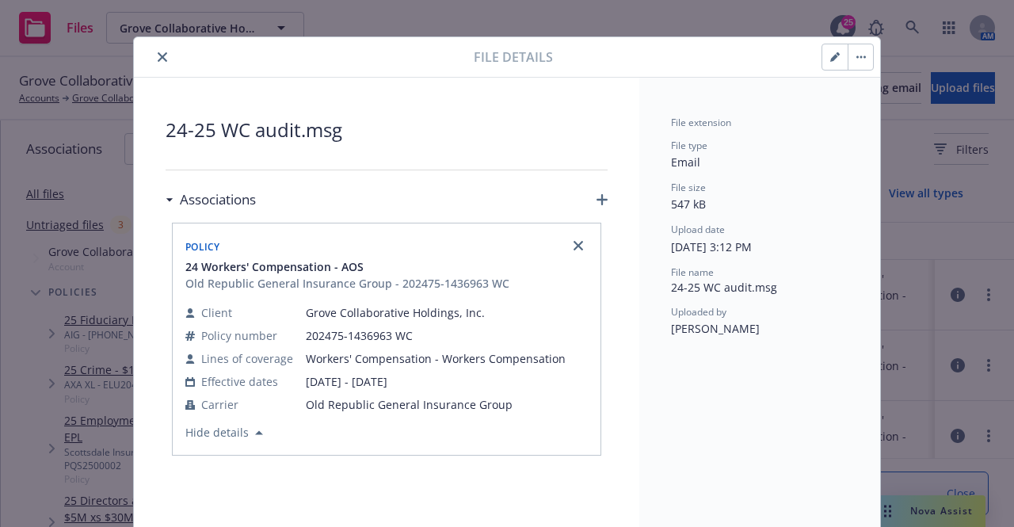
scroll to position [0, 0]
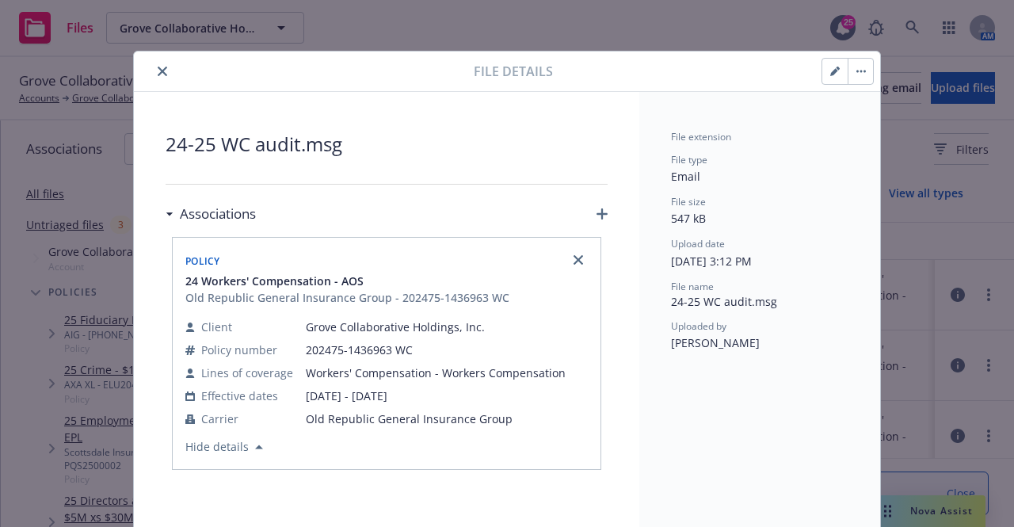
click at [158, 67] on icon "close" at bounding box center [163, 72] width 10 height 10
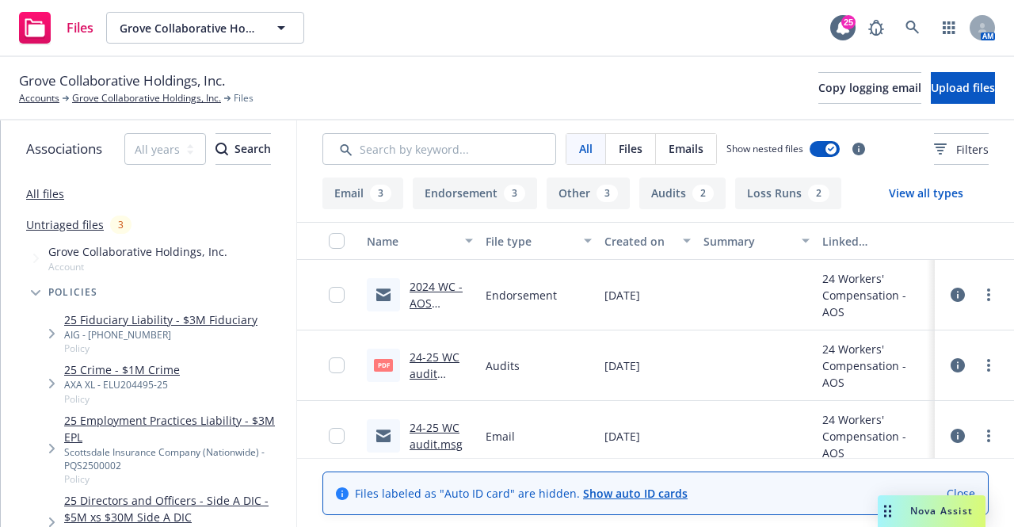
click at [442, 426] on link "24-25 WC audit.msg" at bounding box center [435, 436] width 53 height 32
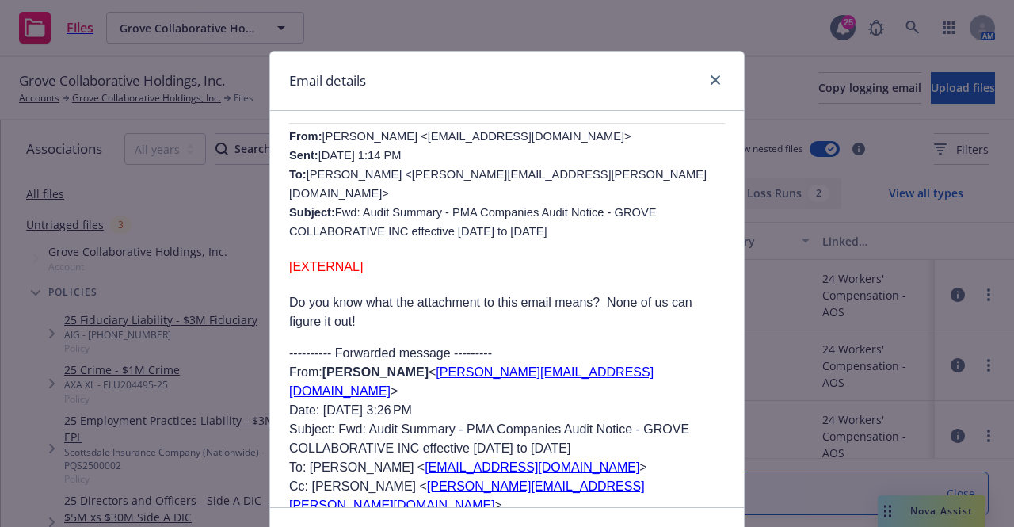
scroll to position [1029, 0]
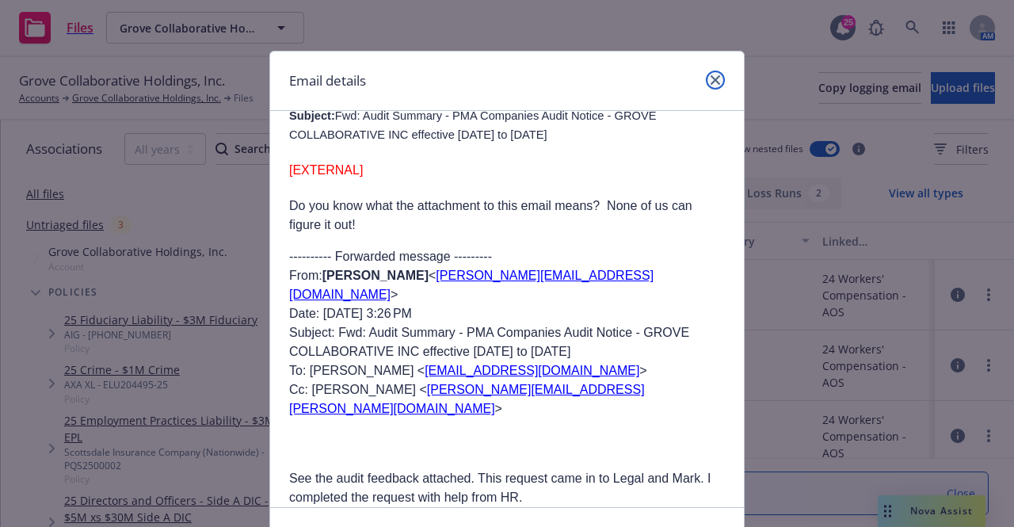
click at [710, 77] on icon "close" at bounding box center [715, 80] width 10 height 10
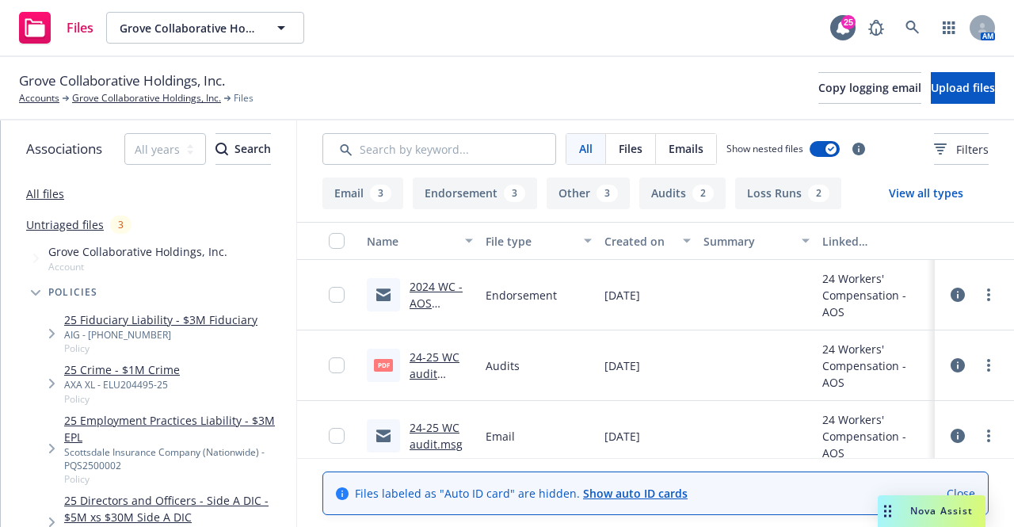
click at [426, 359] on link "24-25 WC audit summary.pdf" at bounding box center [439, 381] width 60 height 65
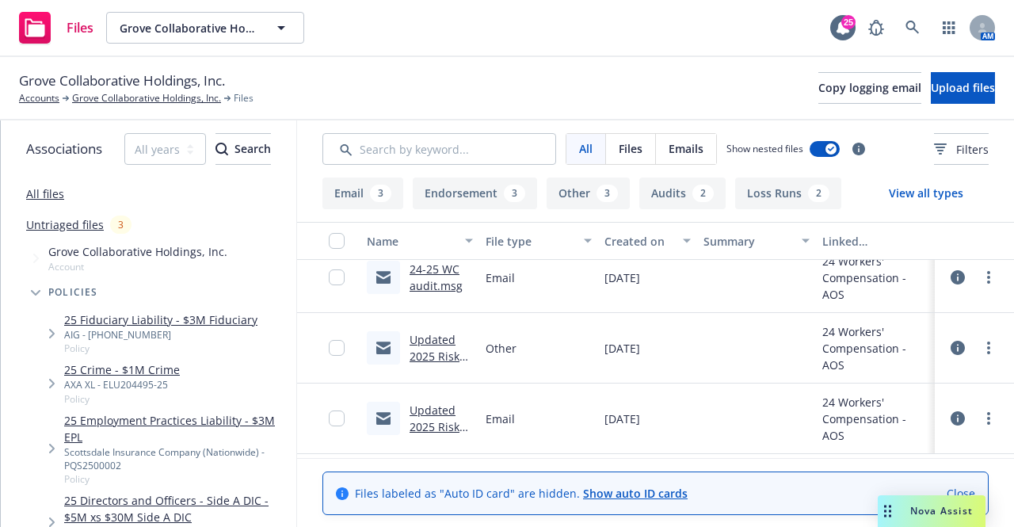
scroll to position [0, 0]
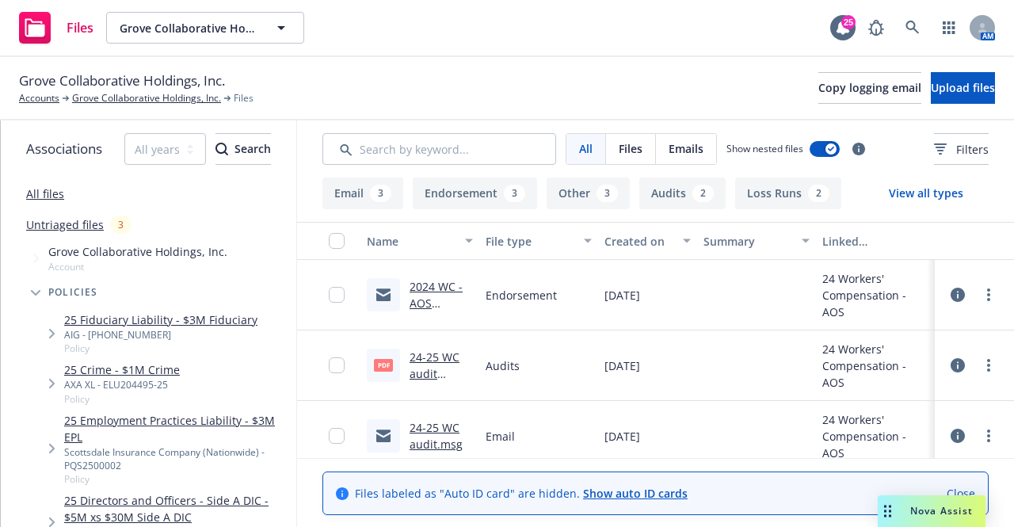
click at [958, 294] on icon at bounding box center [957, 294] width 14 height 14
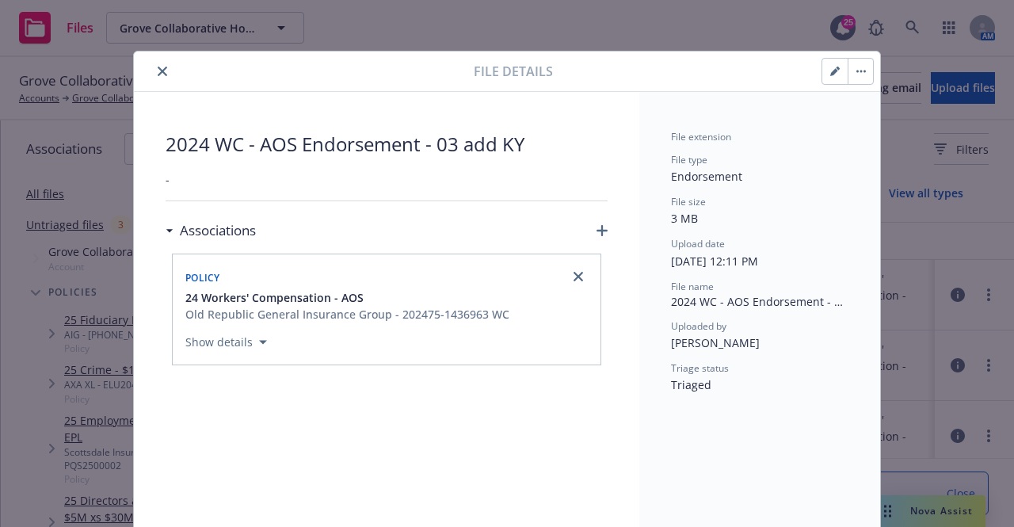
click at [158, 71] on icon "close" at bounding box center [163, 72] width 10 height 10
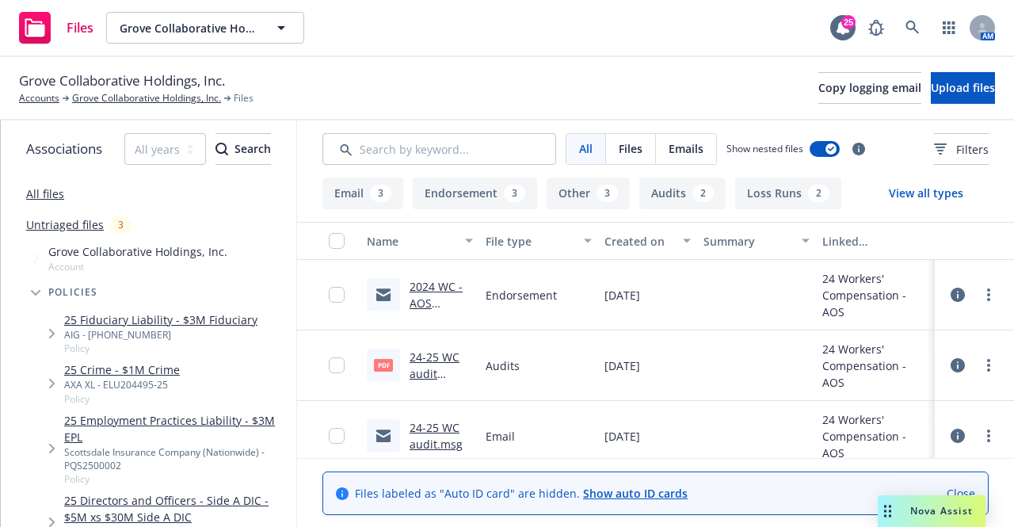
click at [440, 291] on link "2024 WC - AOS Endorsement - 03 add KY" at bounding box center [439, 320] width 60 height 82
click at [83, 221] on link "Untriaged files" at bounding box center [65, 224] width 78 height 17
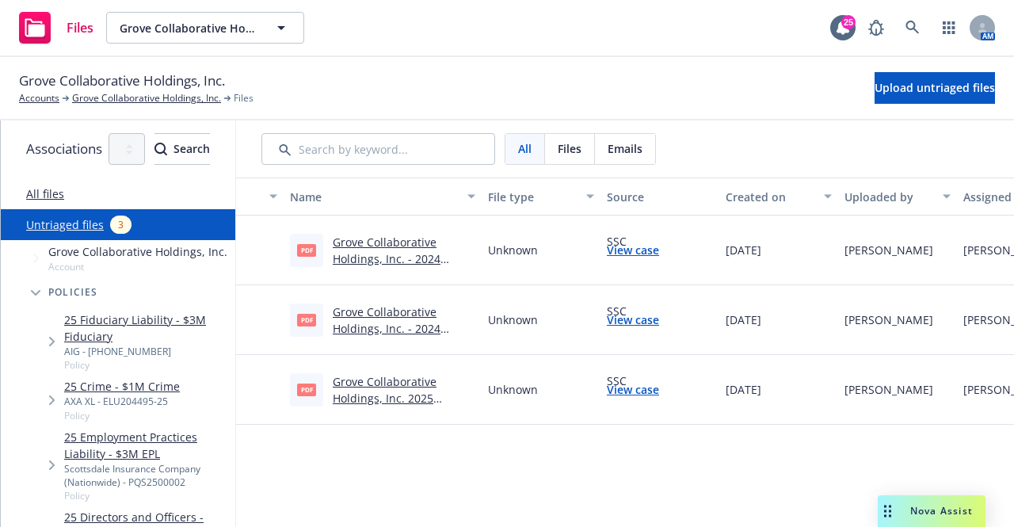
click at [439, 243] on link "Grove Collaborative Holdings, Inc. - 2024 Workers' Compensation - AOS AUDIT ADJ…" at bounding box center [399, 275] width 133 height 82
click at [457, 310] on link "Grove Collaborative Holdings, Inc. - 2024 Workers' Compensation AOS Endorsement…" at bounding box center [403, 336] width 141 height 65
click at [471, 384] on link "Grove Collaborative Holdings, Inc. 2025 Foreign Package Policy.pdf" at bounding box center [403, 398] width 140 height 48
click at [431, 259] on link "Grove Collaborative Holdings, Inc. - 2024 Workers' Compensation - AOS AUDIT ADJ…" at bounding box center [399, 275] width 133 height 82
